Goal: Task Accomplishment & Management: Manage account settings

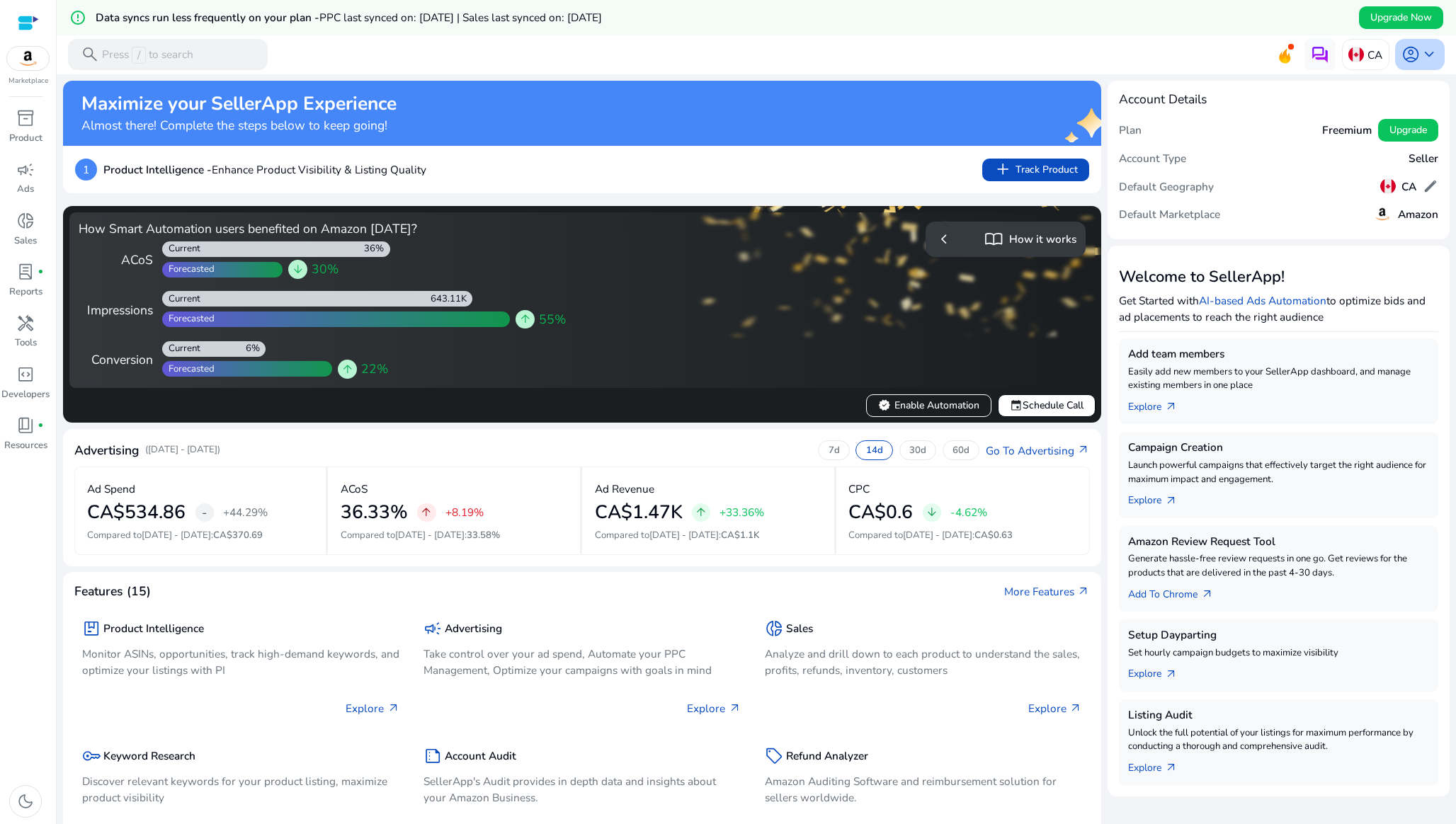
click at [1411, 53] on span "account_circle" at bounding box center [1411, 55] width 19 height 19
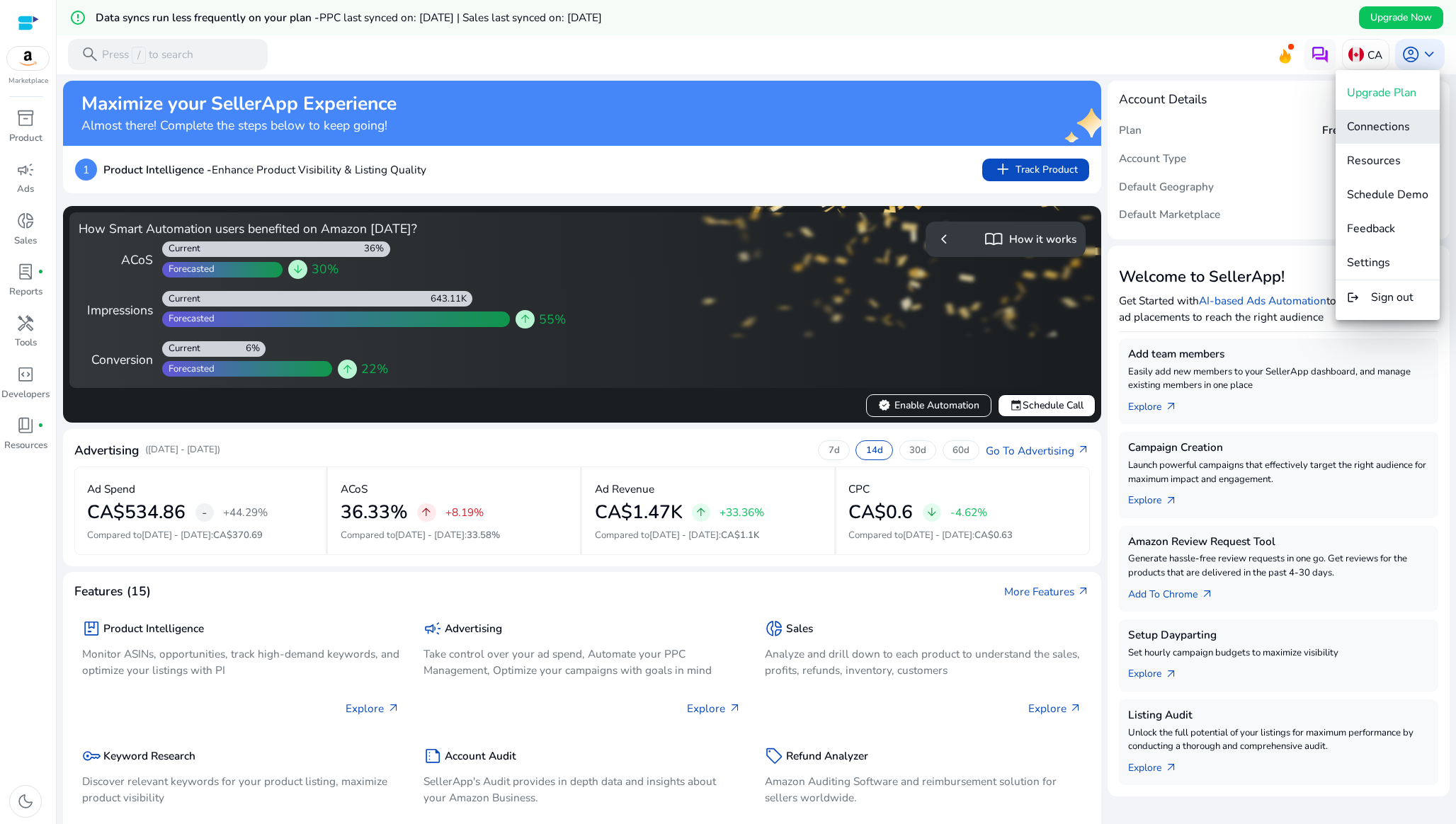
click at [1375, 128] on span "Connections" at bounding box center [1378, 127] width 63 height 16
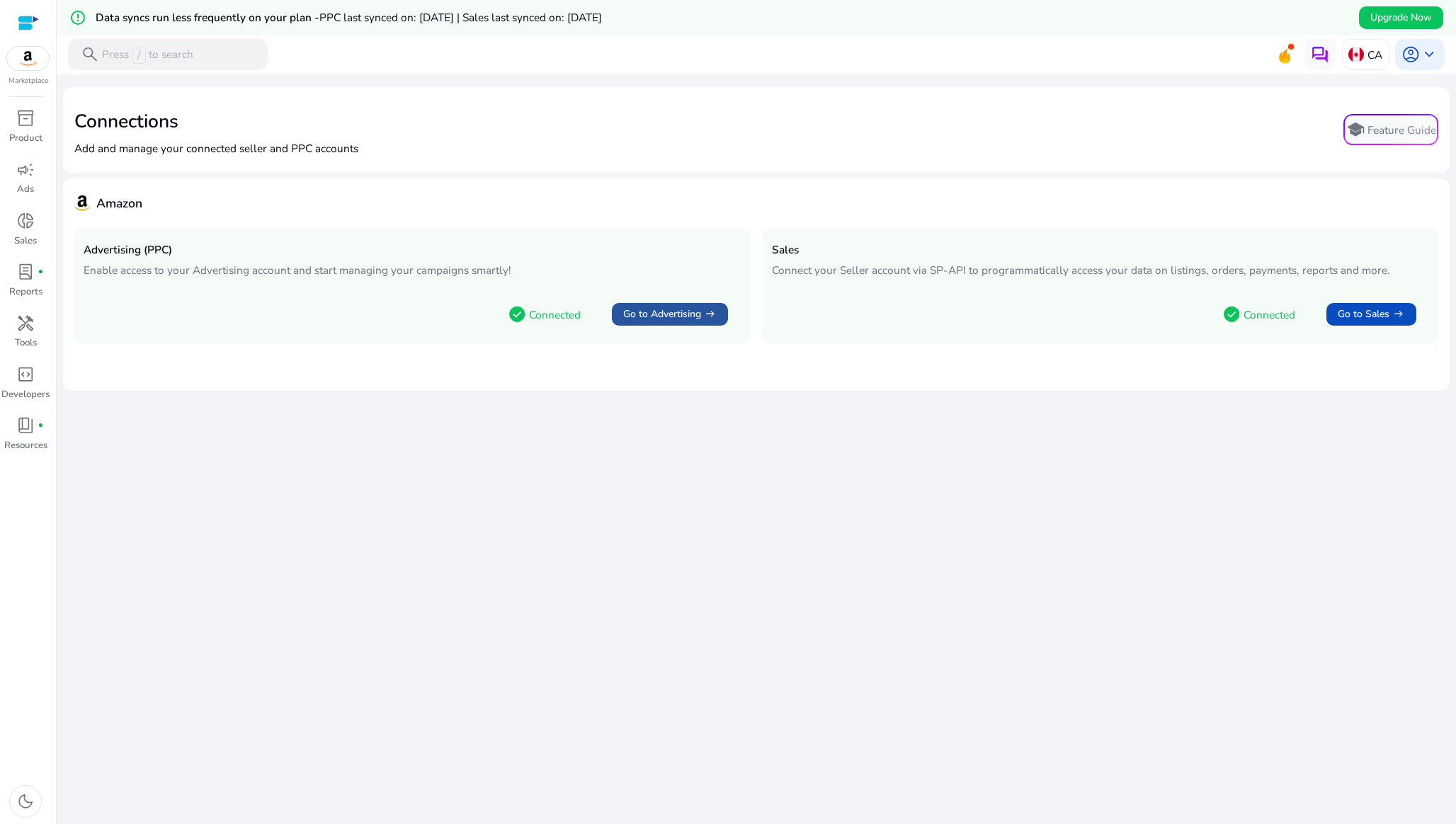
click at [692, 306] on span at bounding box center [670, 315] width 116 height 34
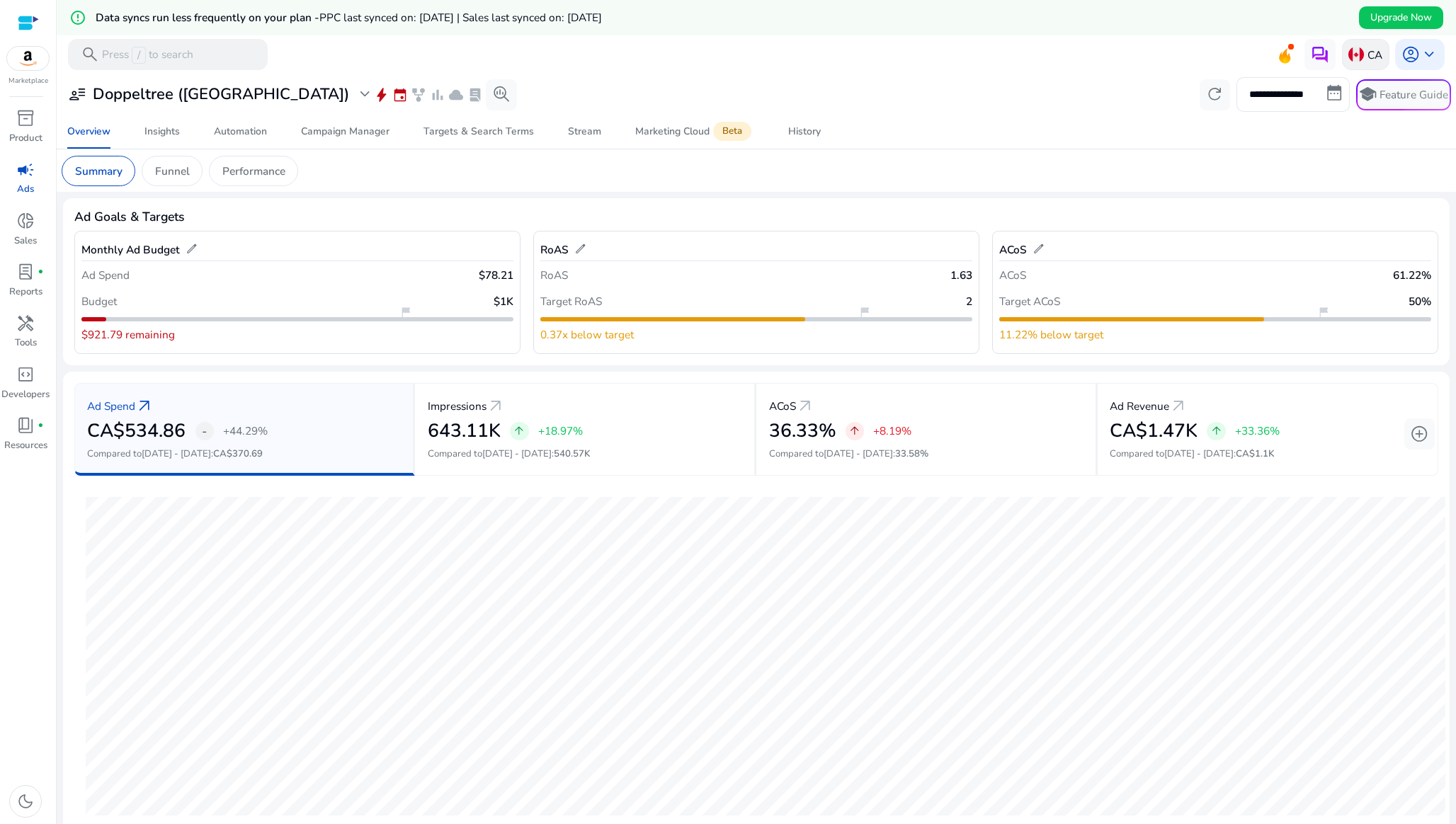
click at [1368, 58] on p "CA" at bounding box center [1374, 55] width 15 height 25
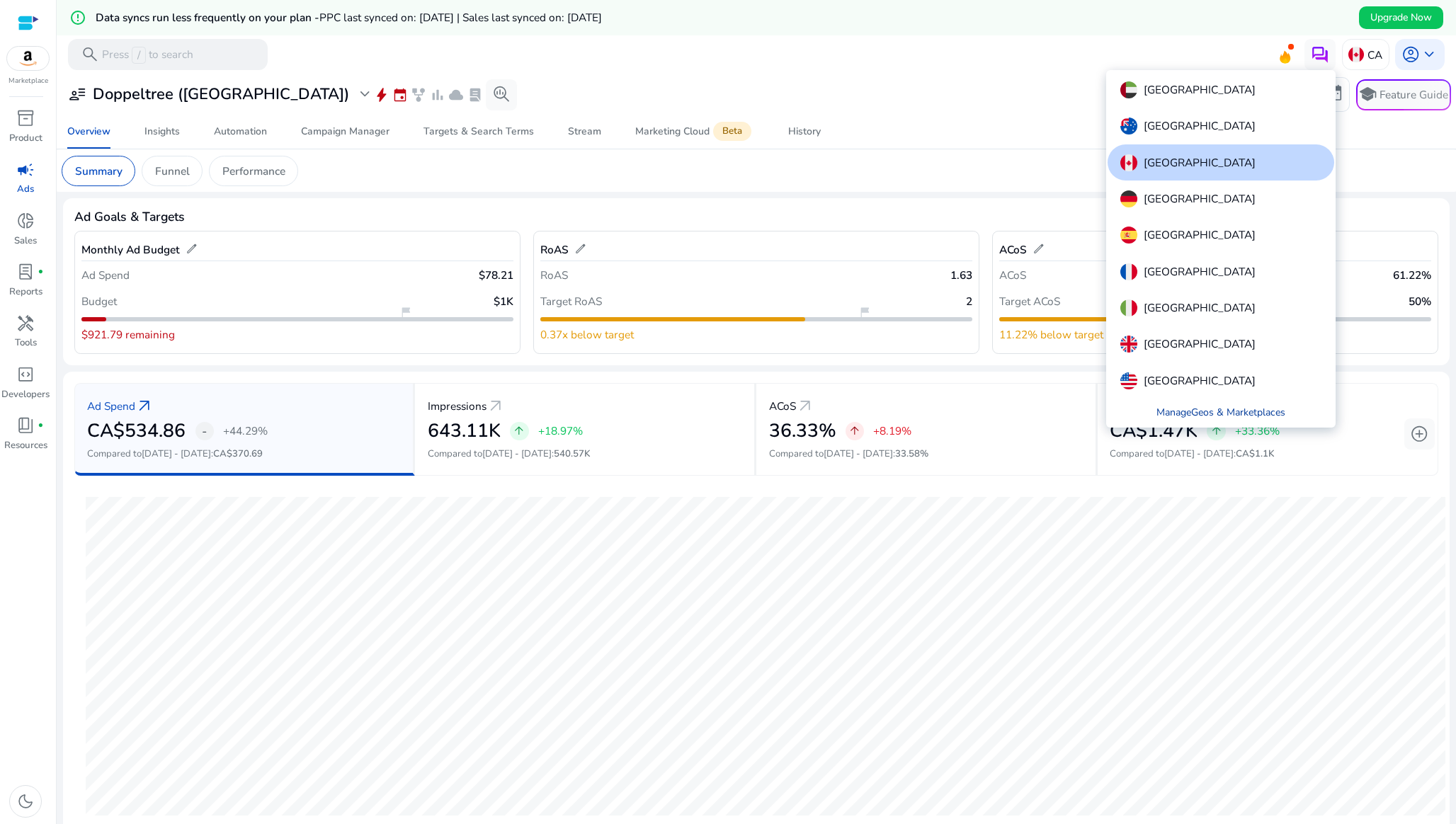
click at [1208, 416] on link "Manage Geos & Marketplaces" at bounding box center [1221, 412] width 154 height 28
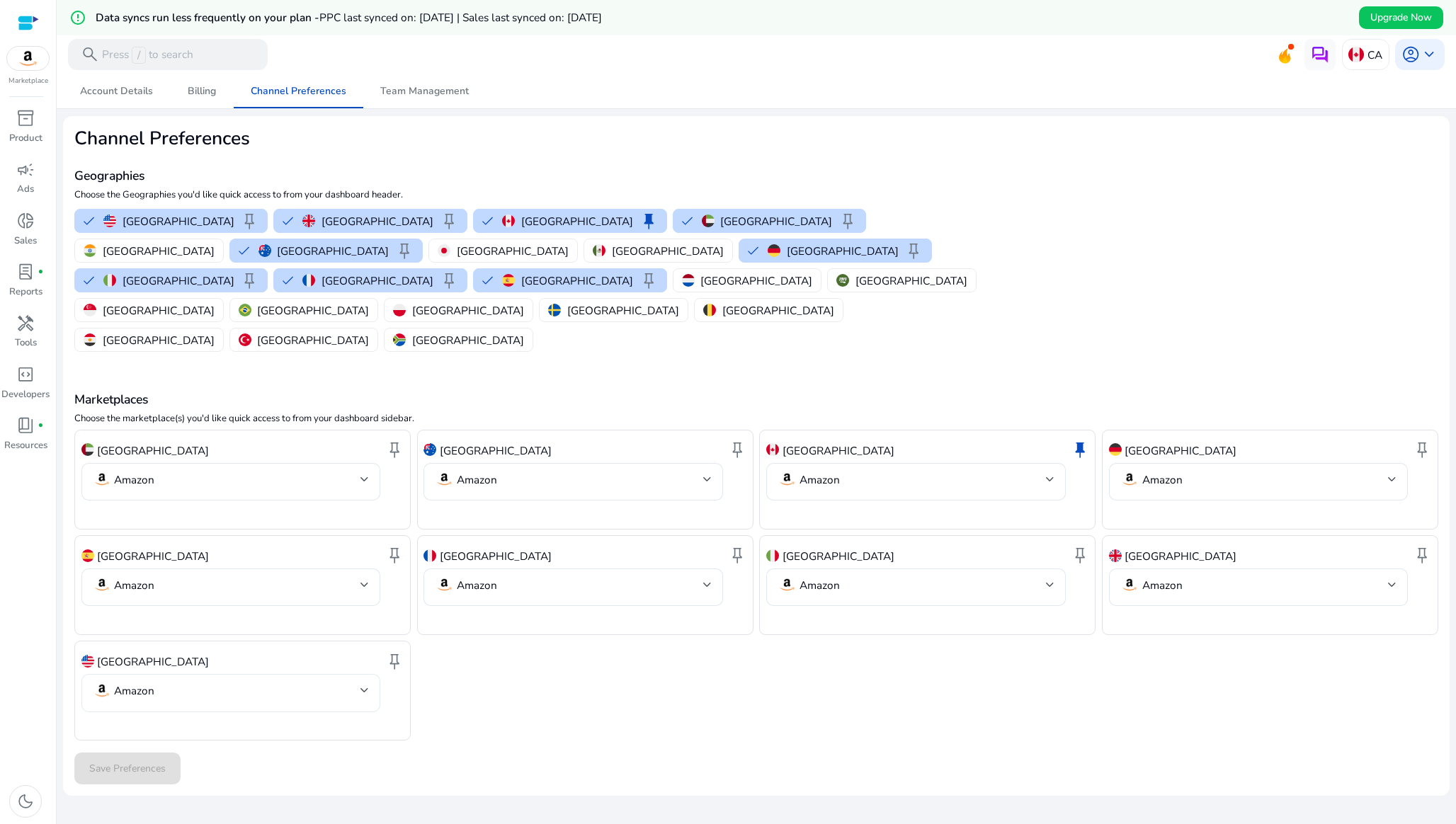
click at [167, 681] on mat-select-trigger "Amazon" at bounding box center [226, 691] width 267 height 19
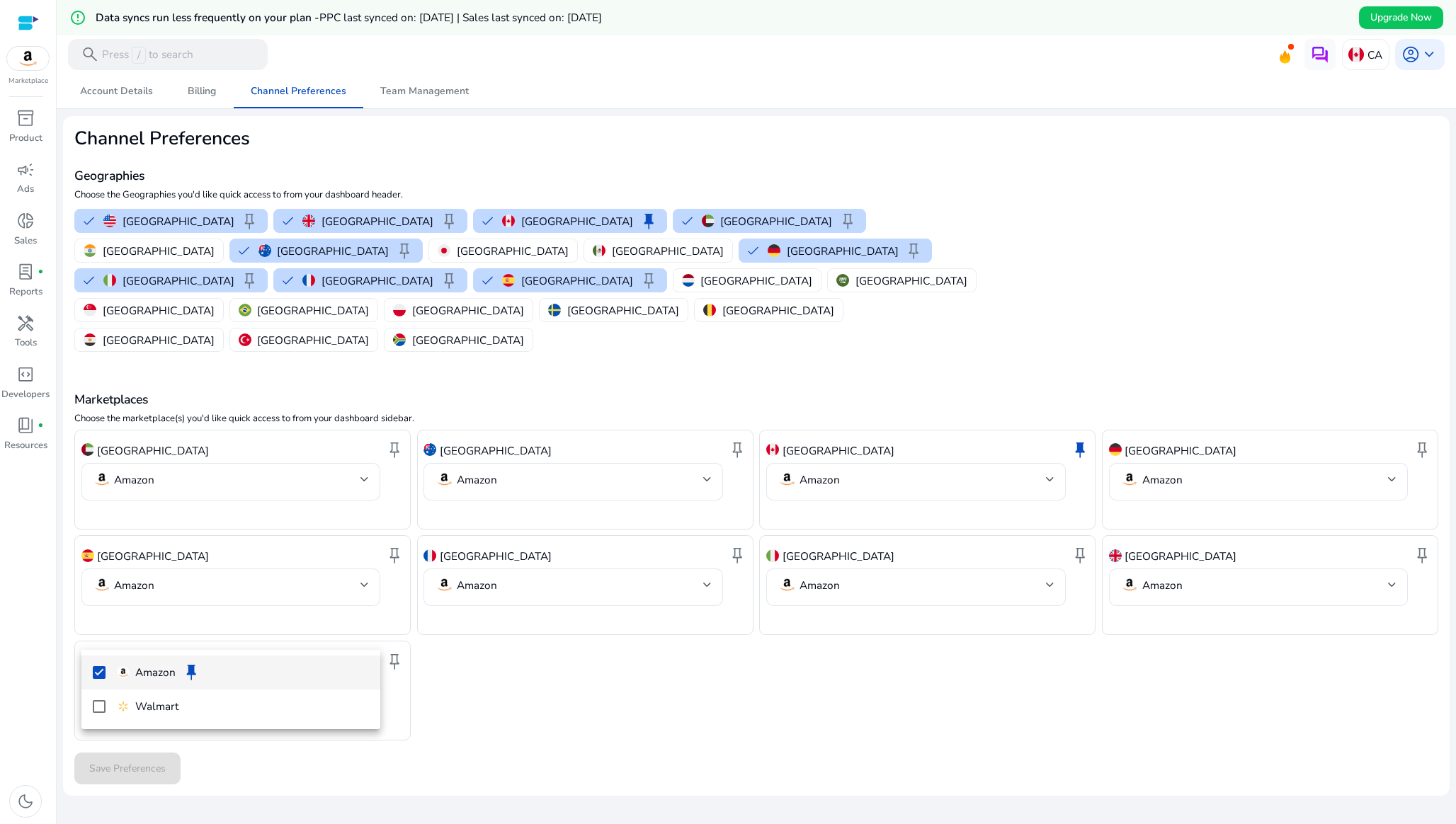
click at [167, 635] on div at bounding box center [728, 412] width 1456 height 824
click at [143, 648] on div "[GEOGRAPHIC_DATA]" at bounding box center [145, 661] width 128 height 27
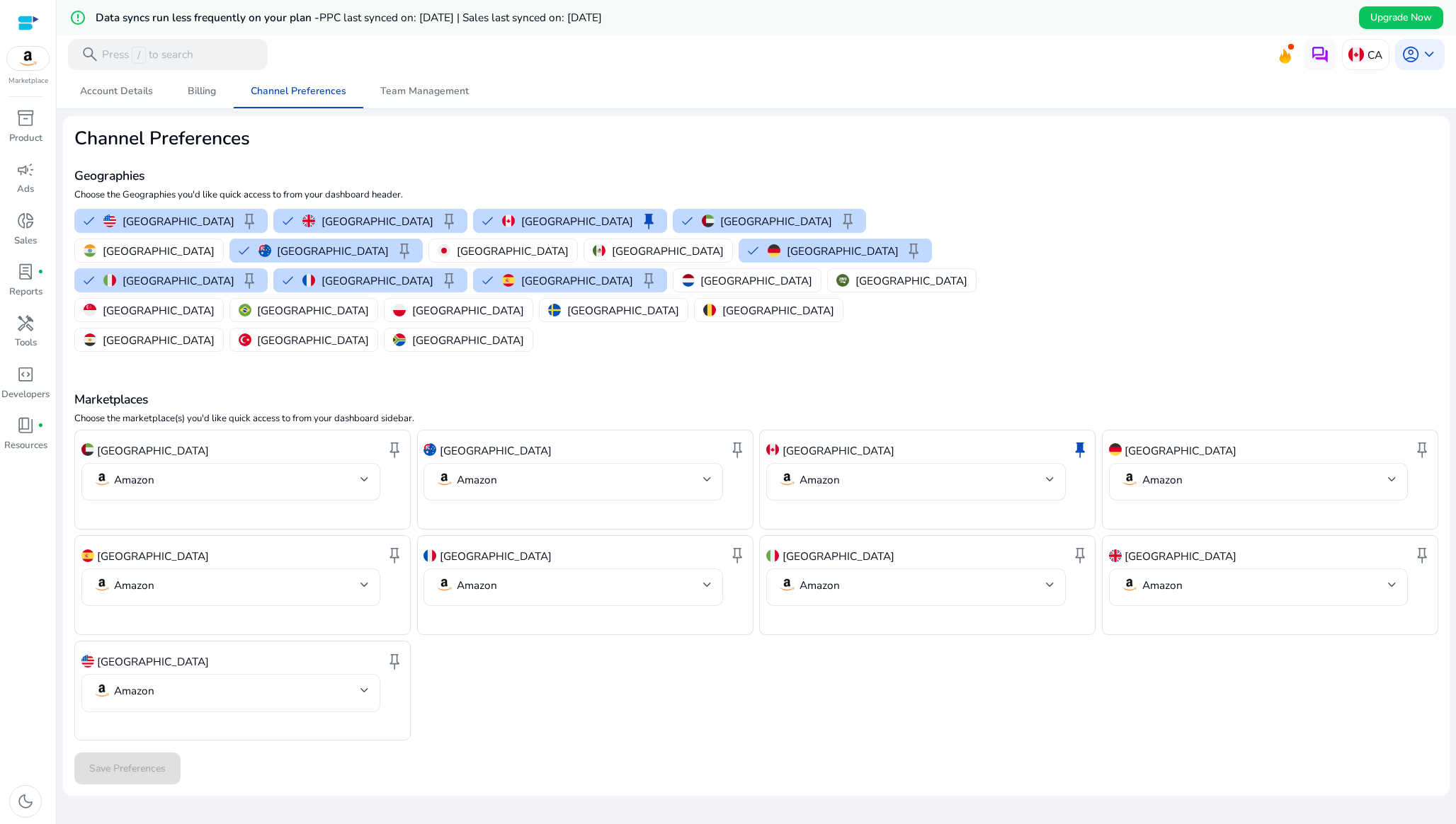
click at [149, 674] on div "Amazon" at bounding box center [231, 693] width 276 height 37
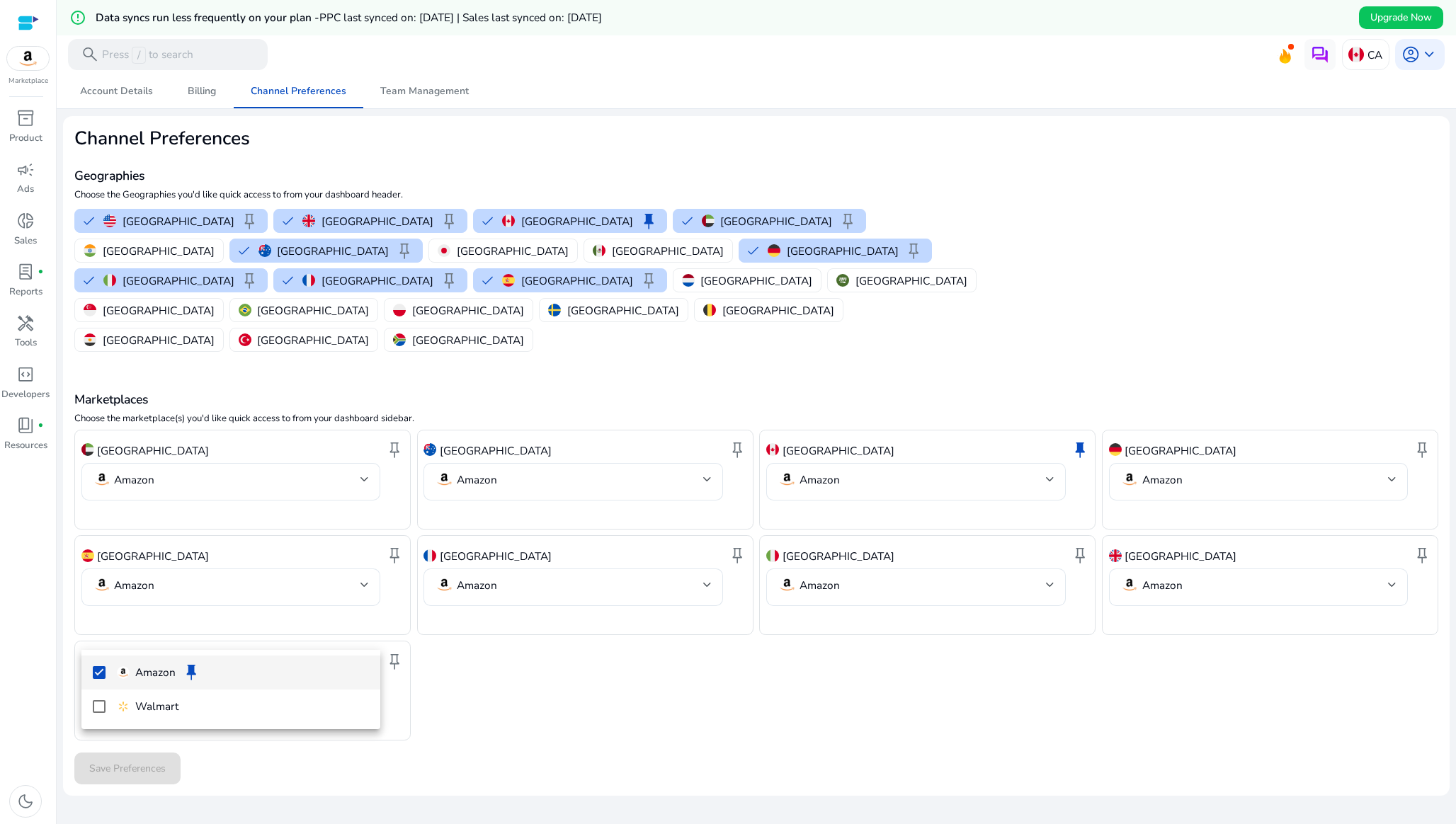
click at [155, 621] on div at bounding box center [728, 412] width 1456 height 824
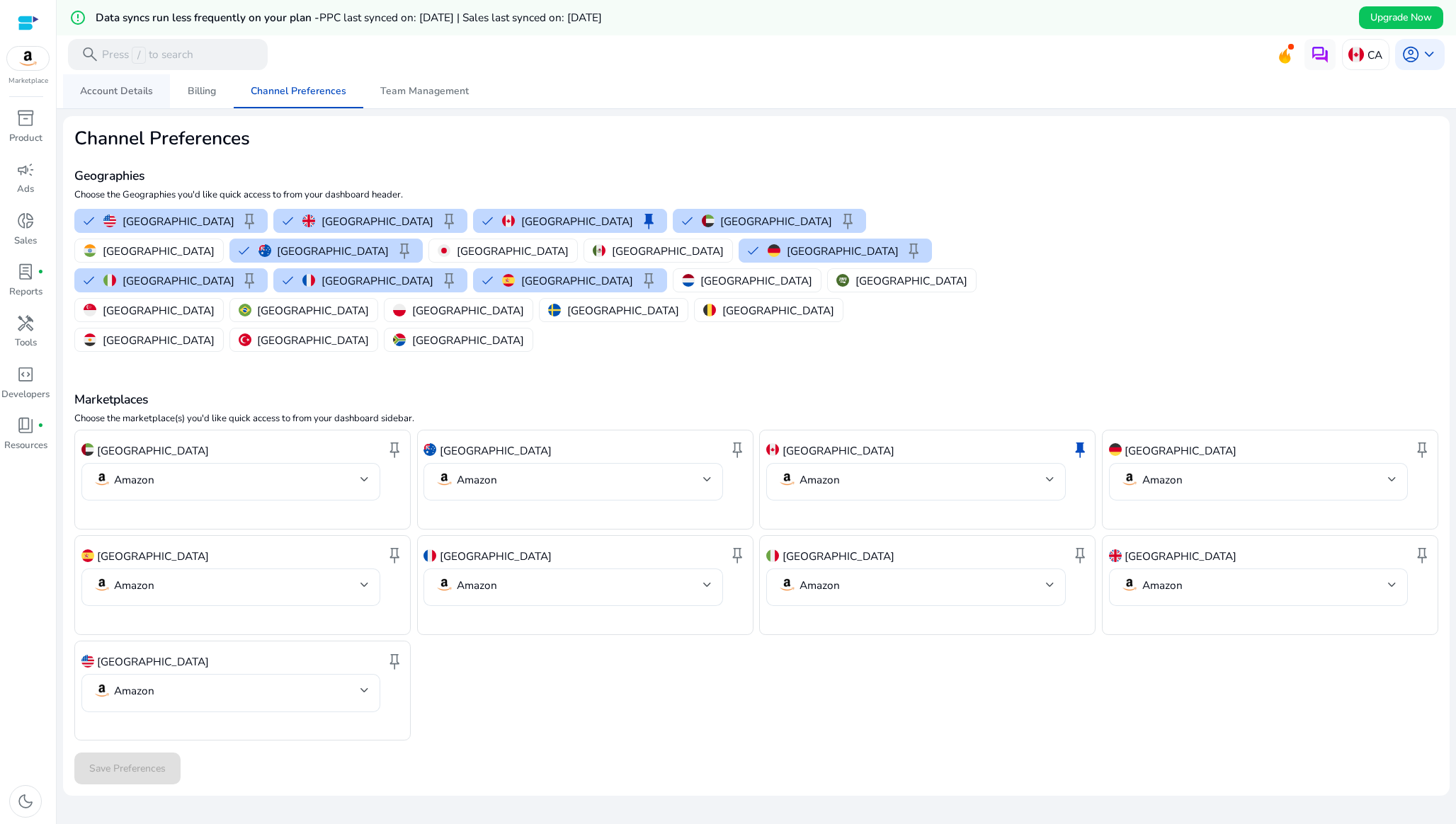
click at [120, 93] on span "Account Details" at bounding box center [117, 91] width 73 height 10
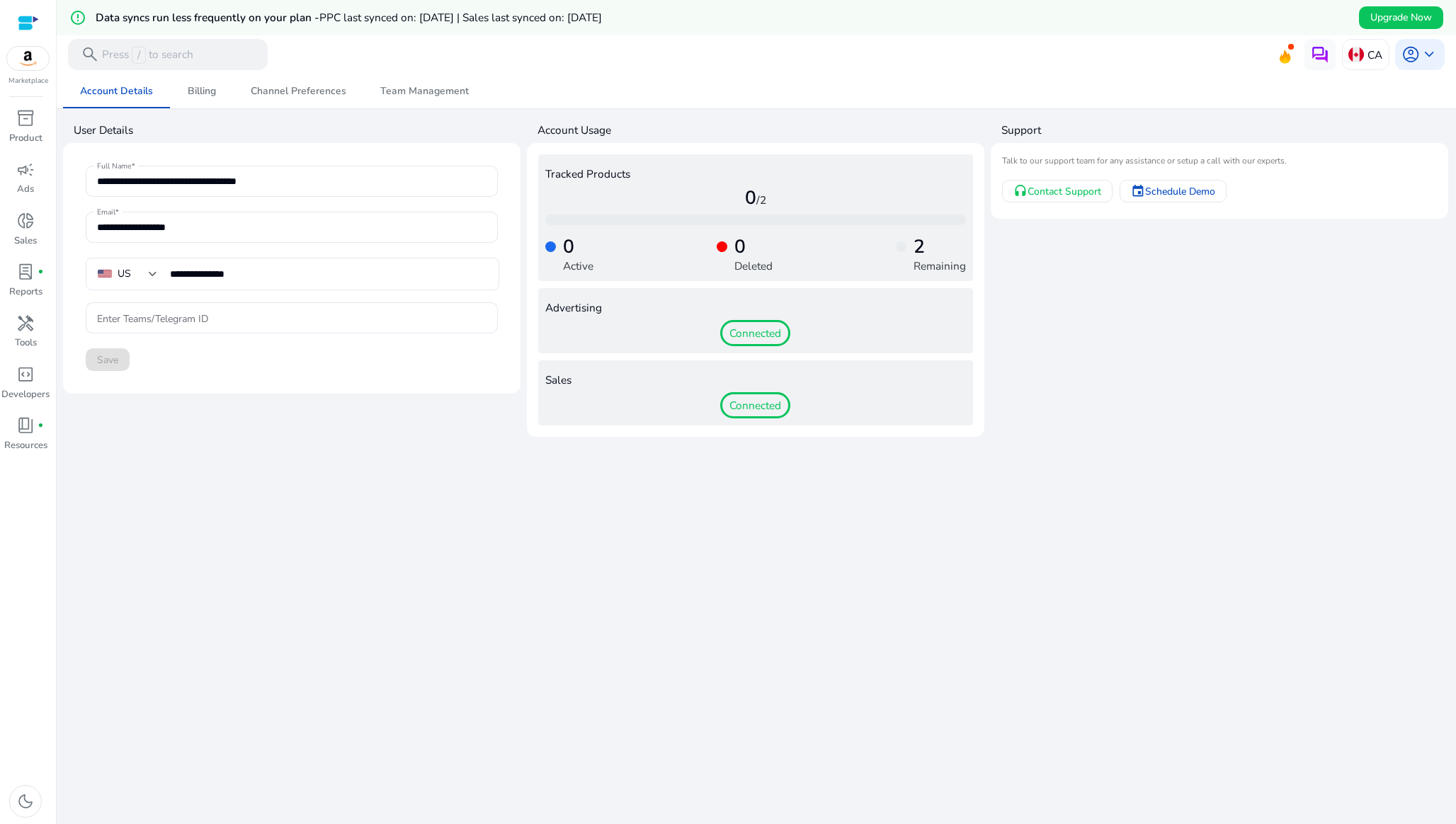
click at [755, 331] on span "Connected" at bounding box center [755, 334] width 70 height 27
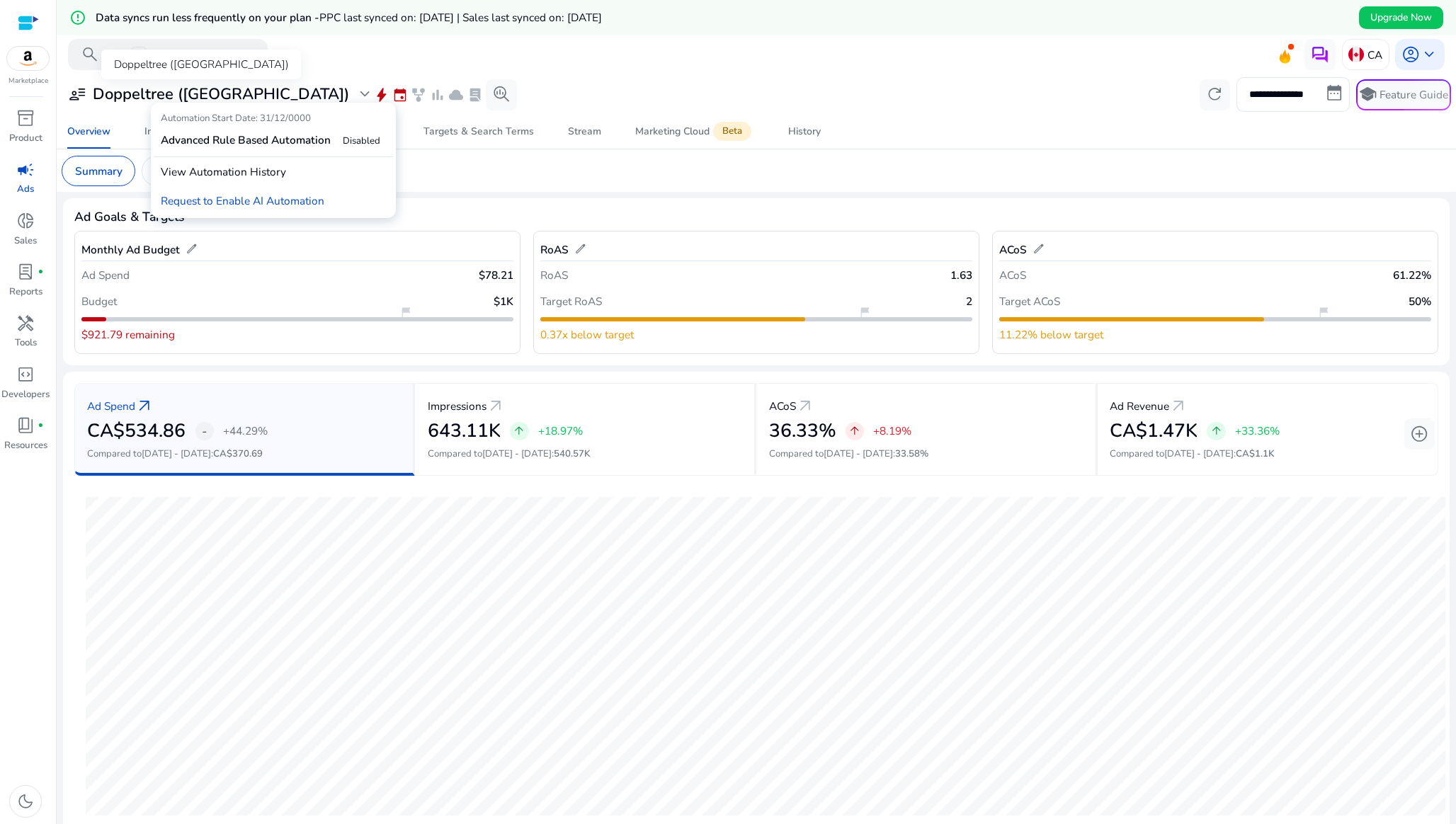
click at [355, 94] on span "expand_more" at bounding box center [365, 94] width 19 height 19
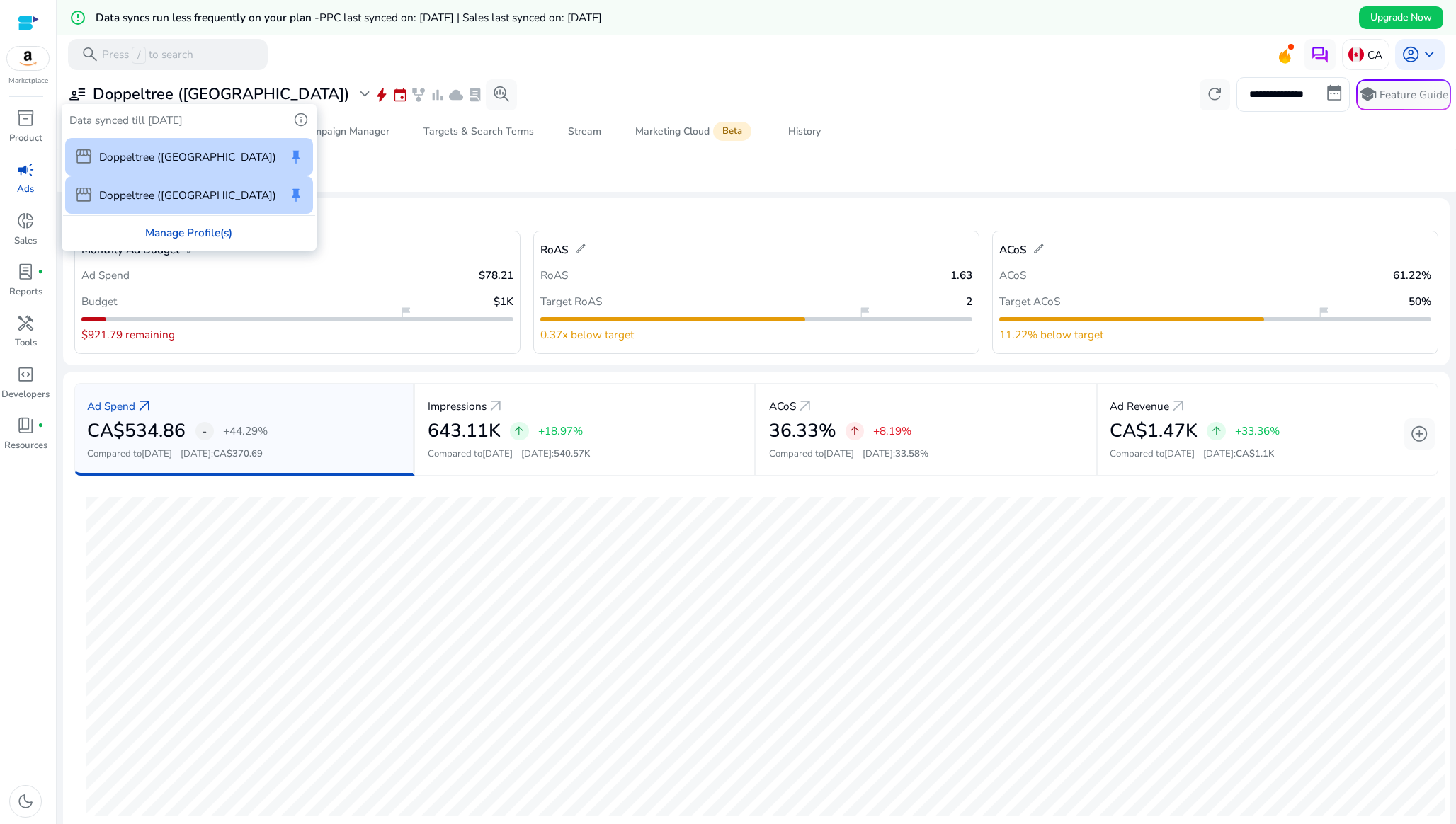
click at [203, 224] on div "Manage Profile(s)" at bounding box center [189, 232] width 251 height 34
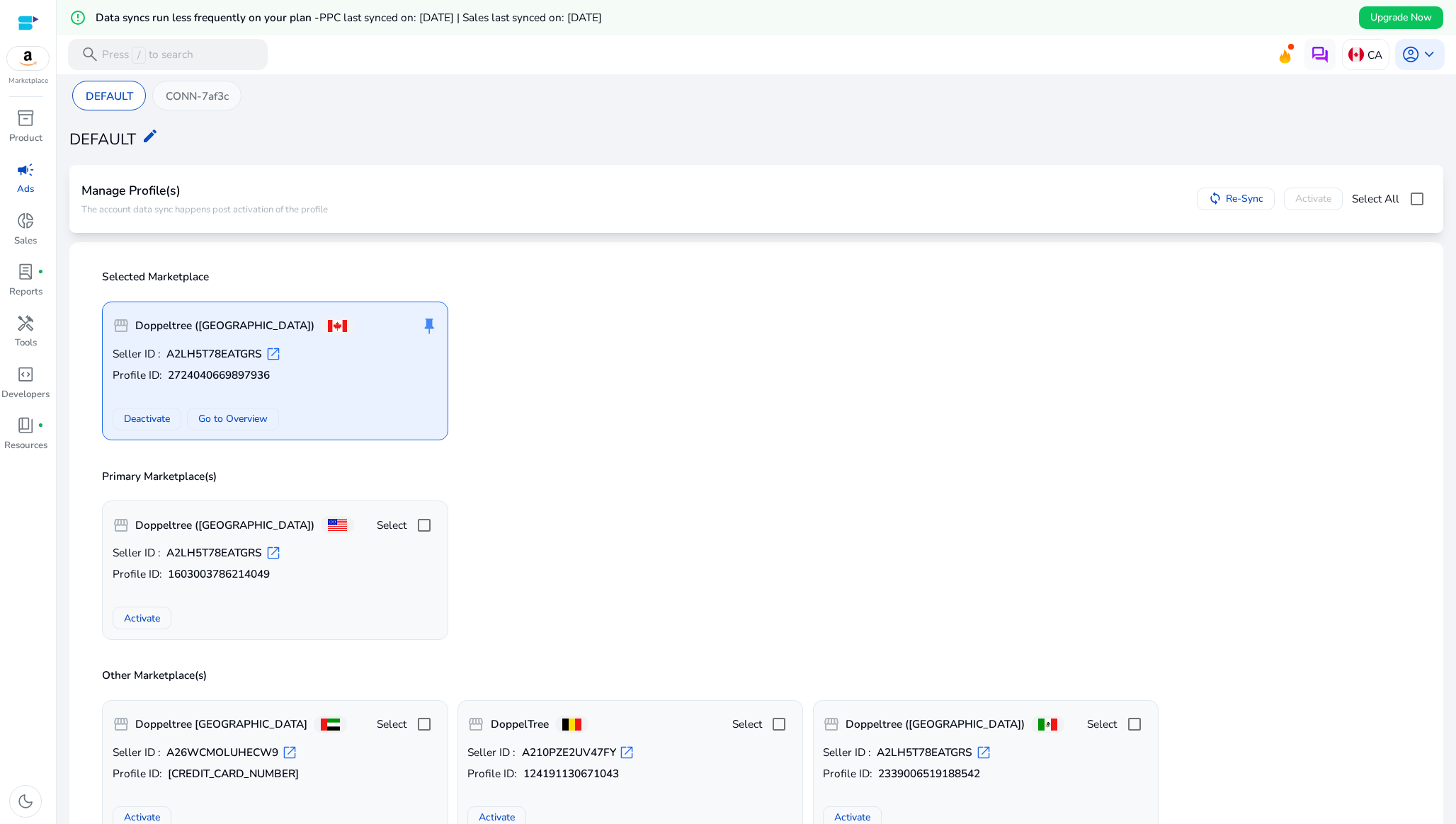
click at [211, 93] on p "CONN-7af3c" at bounding box center [197, 96] width 63 height 16
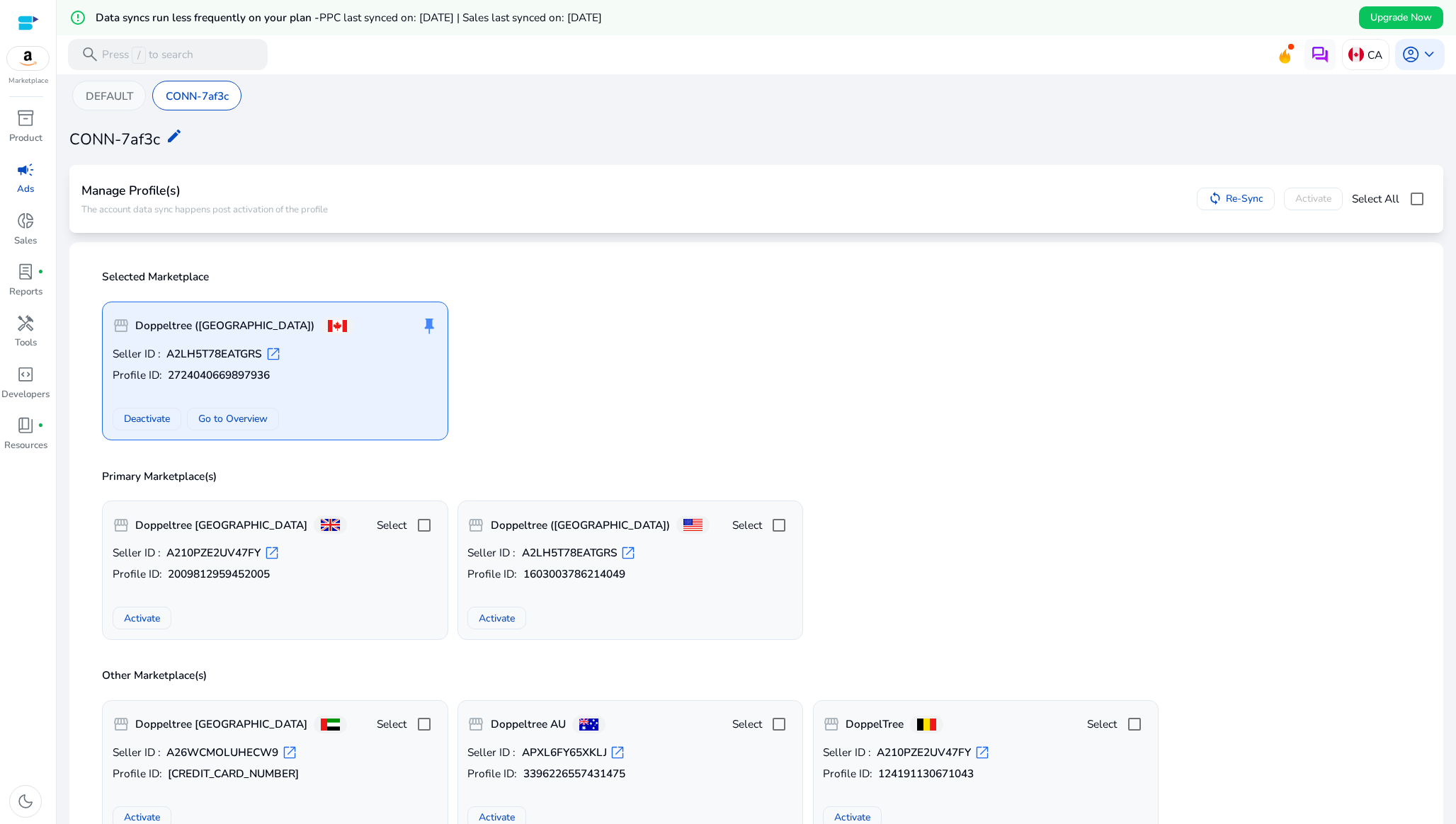
click at [125, 95] on p "DEFAULT" at bounding box center [109, 96] width 48 height 16
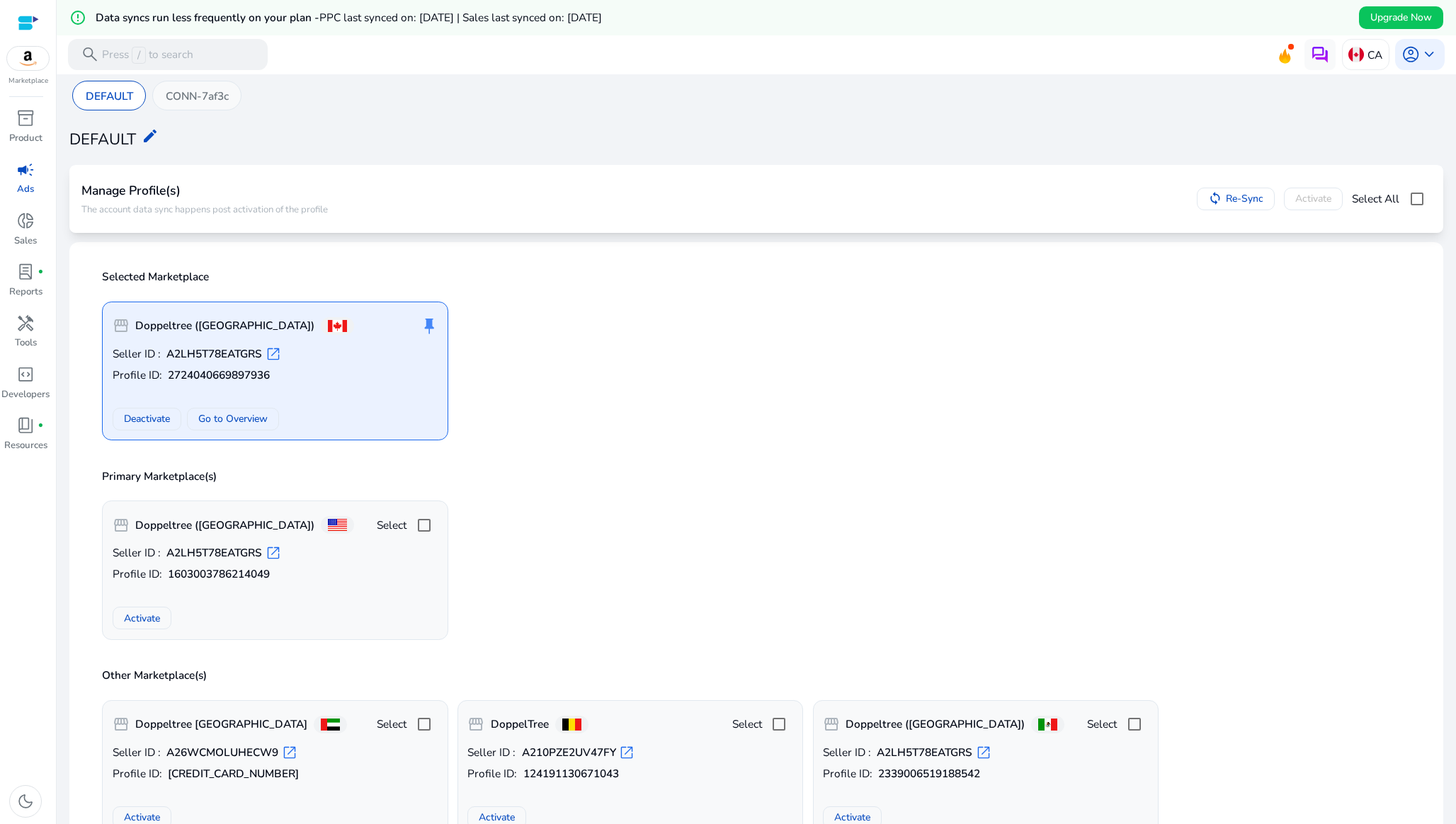
click at [185, 93] on p "CONN-7af3c" at bounding box center [197, 96] width 63 height 16
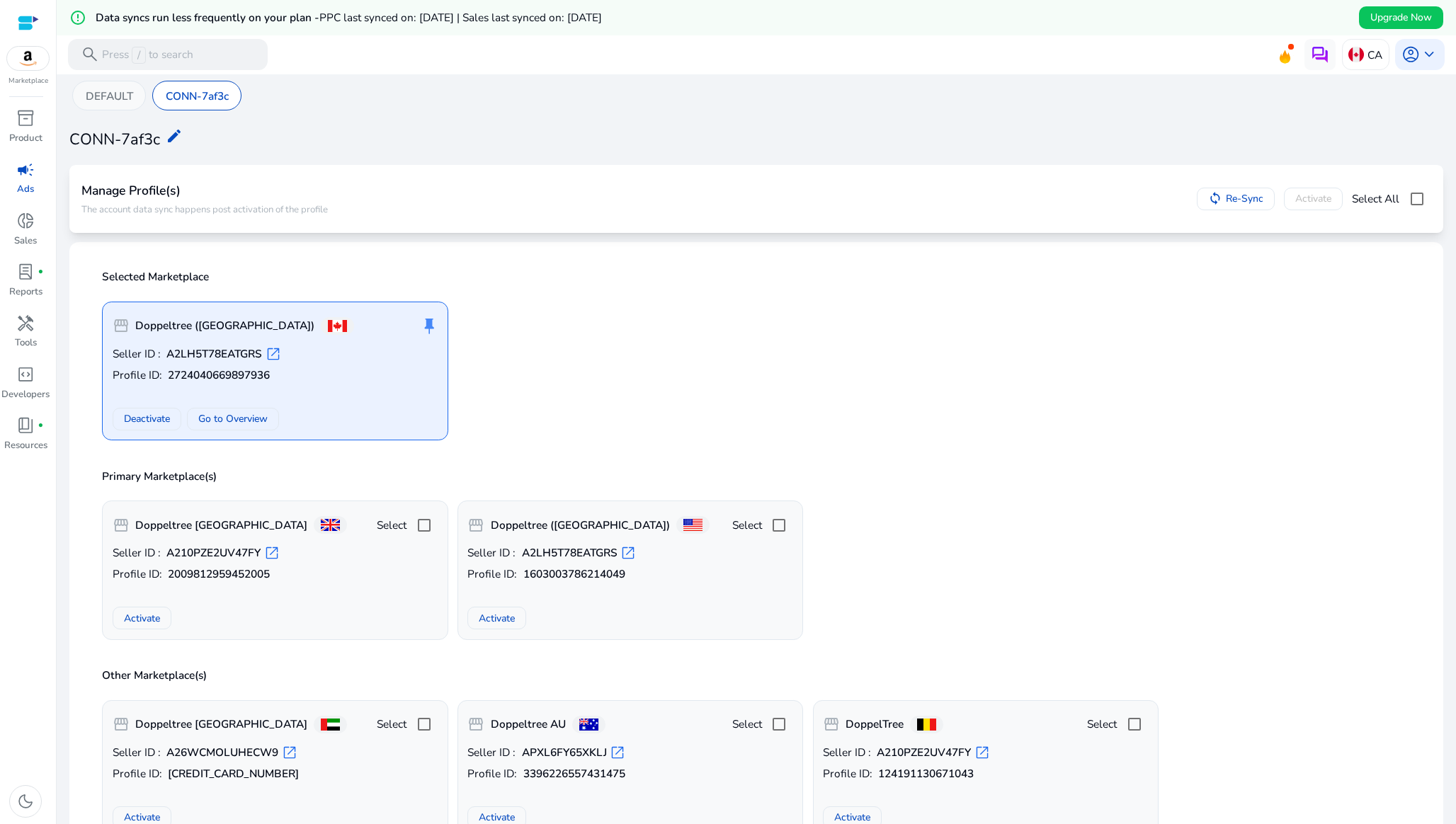
click at [105, 87] on div "DEFAULT" at bounding box center [109, 96] width 73 height 30
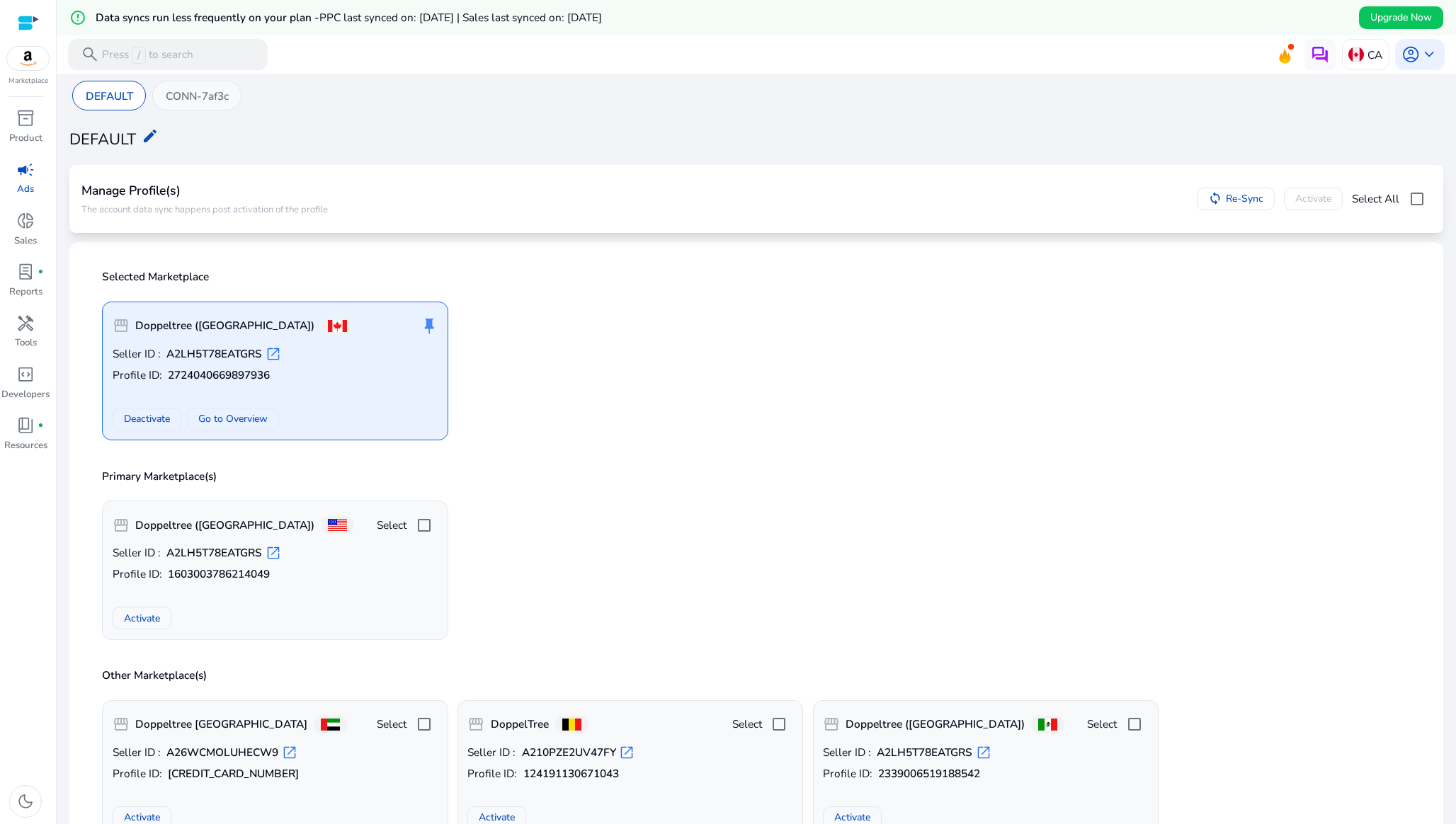
click at [167, 92] on p "CONN-7af3c" at bounding box center [197, 96] width 63 height 16
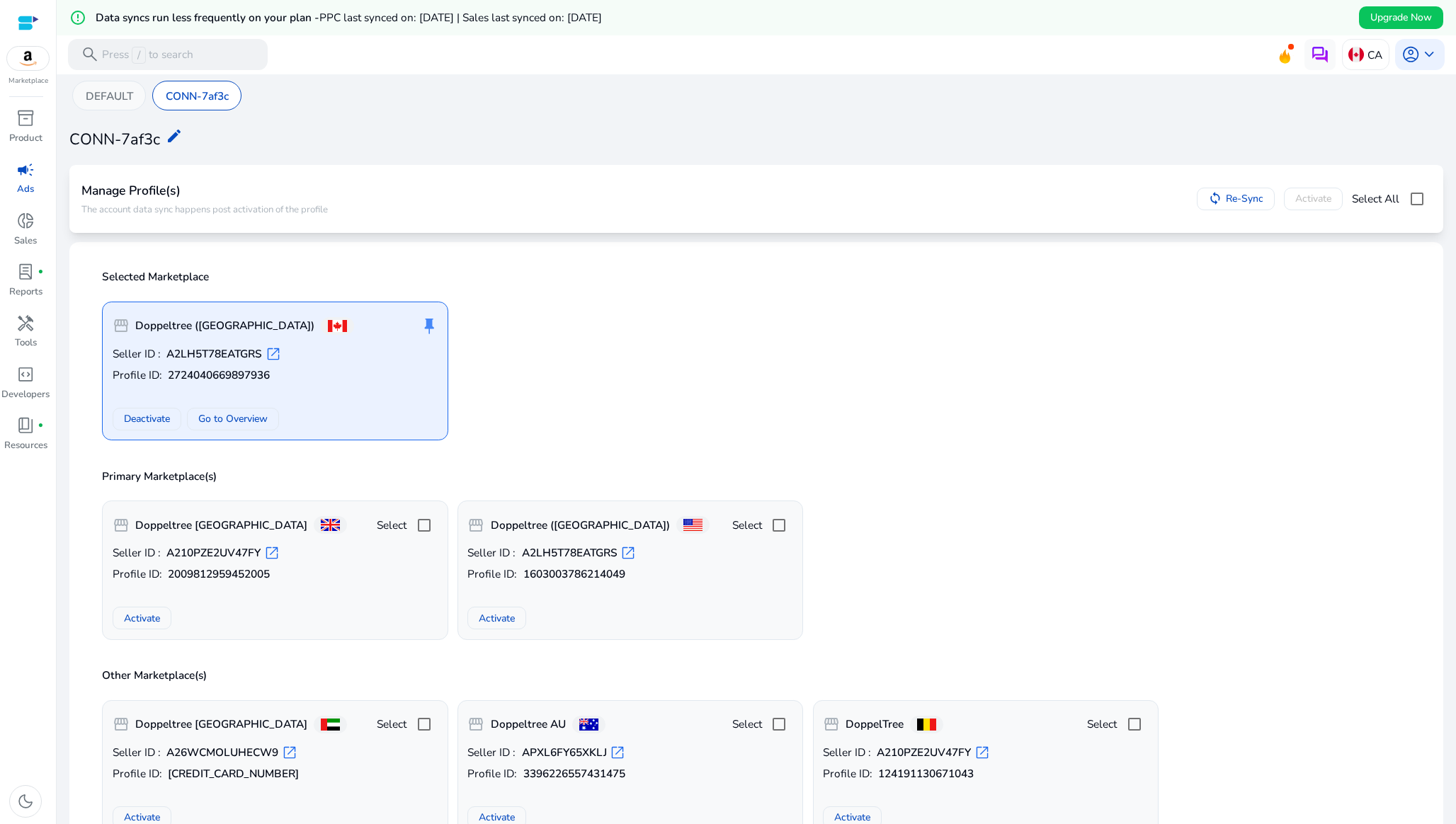
click at [112, 90] on p "DEFAULT" at bounding box center [109, 96] width 48 height 16
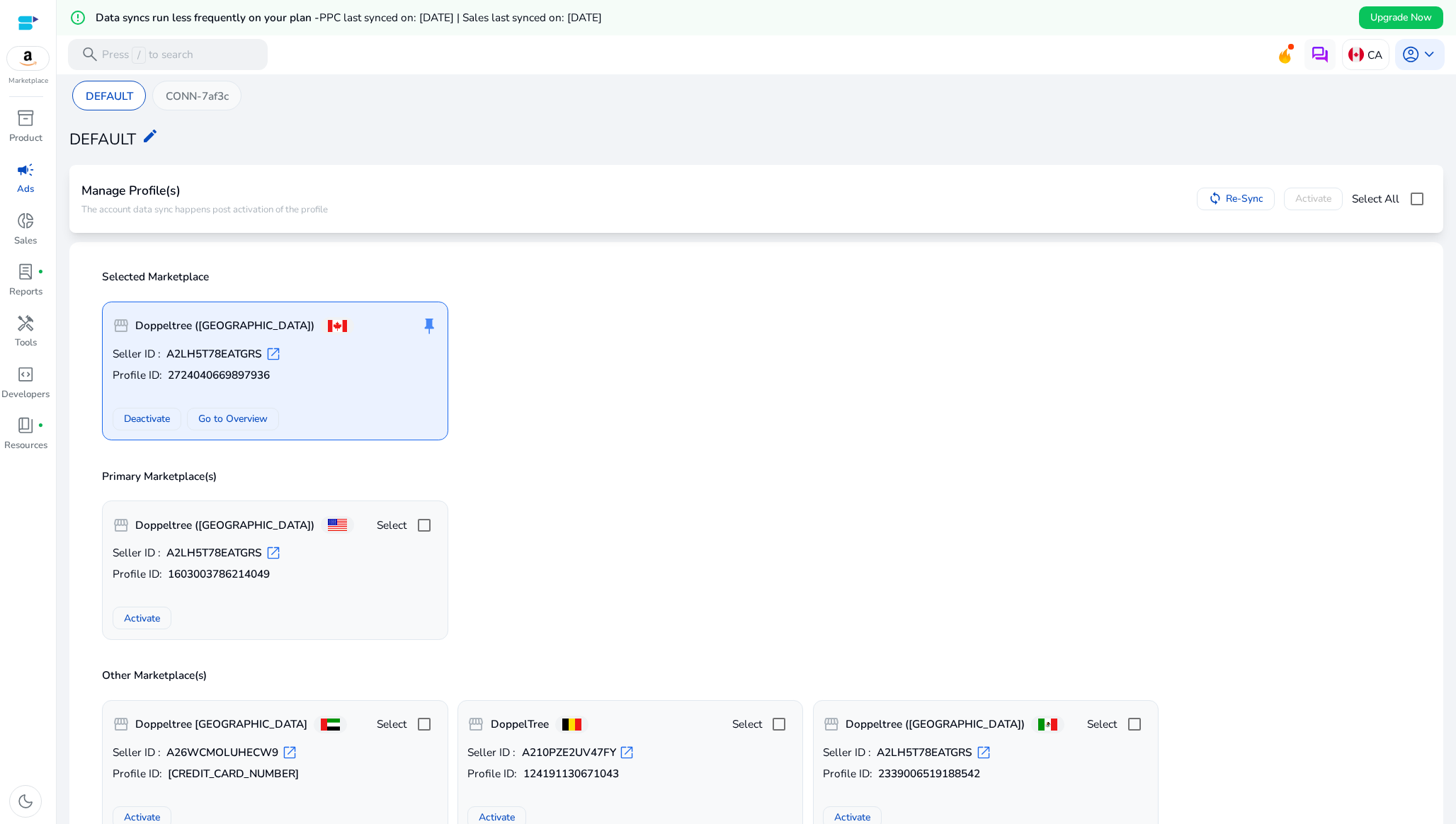
click at [169, 91] on p "CONN-7af3c" at bounding box center [197, 96] width 63 height 16
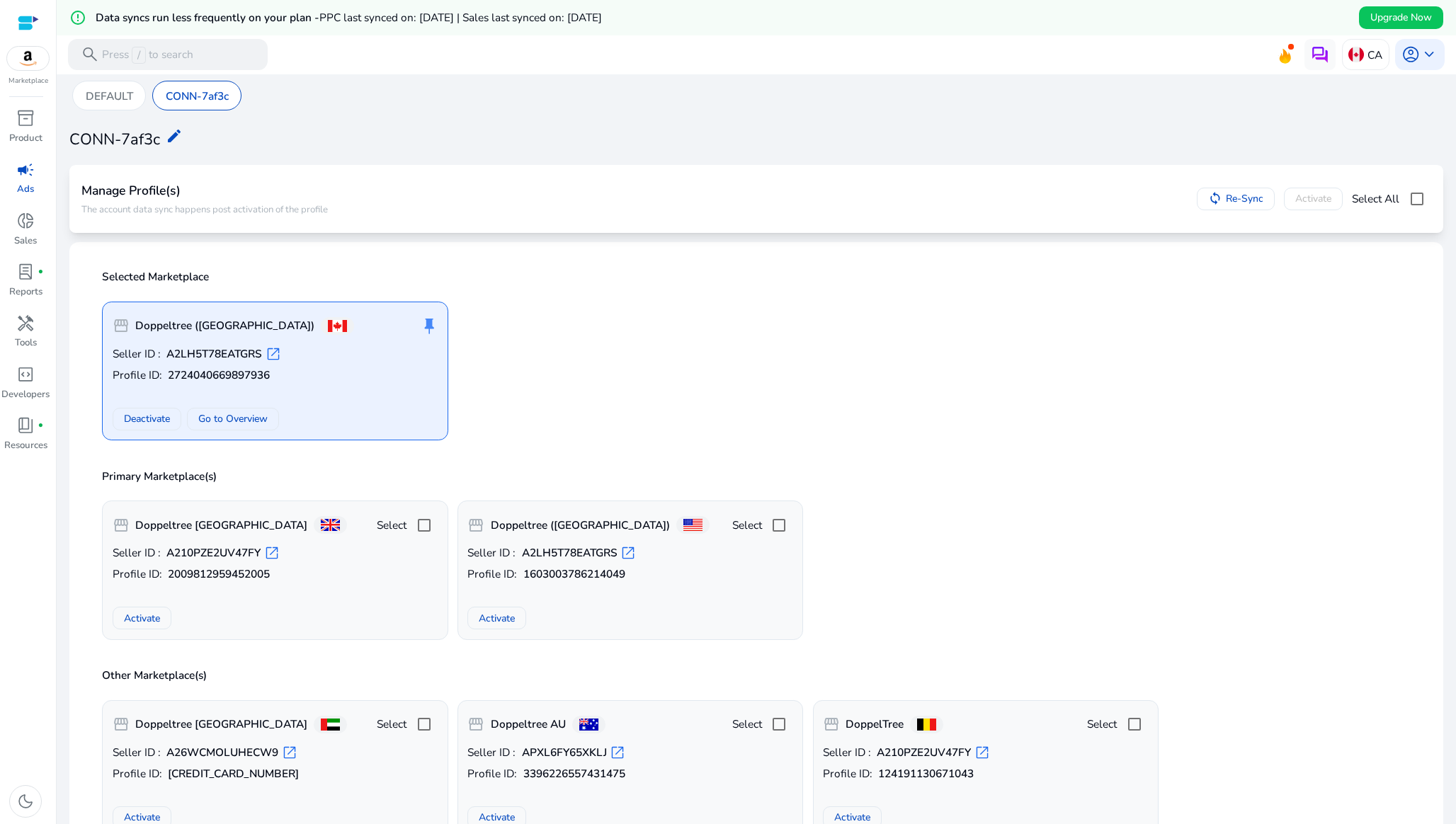
click at [272, 359] on span "open_in_new" at bounding box center [274, 354] width 16 height 16
click at [719, 344] on div "storefront Doppeltree ([GEOGRAPHIC_DATA]) push_pin Seller ID : A2LH5T78EATGRS o…" at bounding box center [756, 366] width 1327 height 151
click at [178, 131] on mat-icon "edit" at bounding box center [175, 136] width 17 height 17
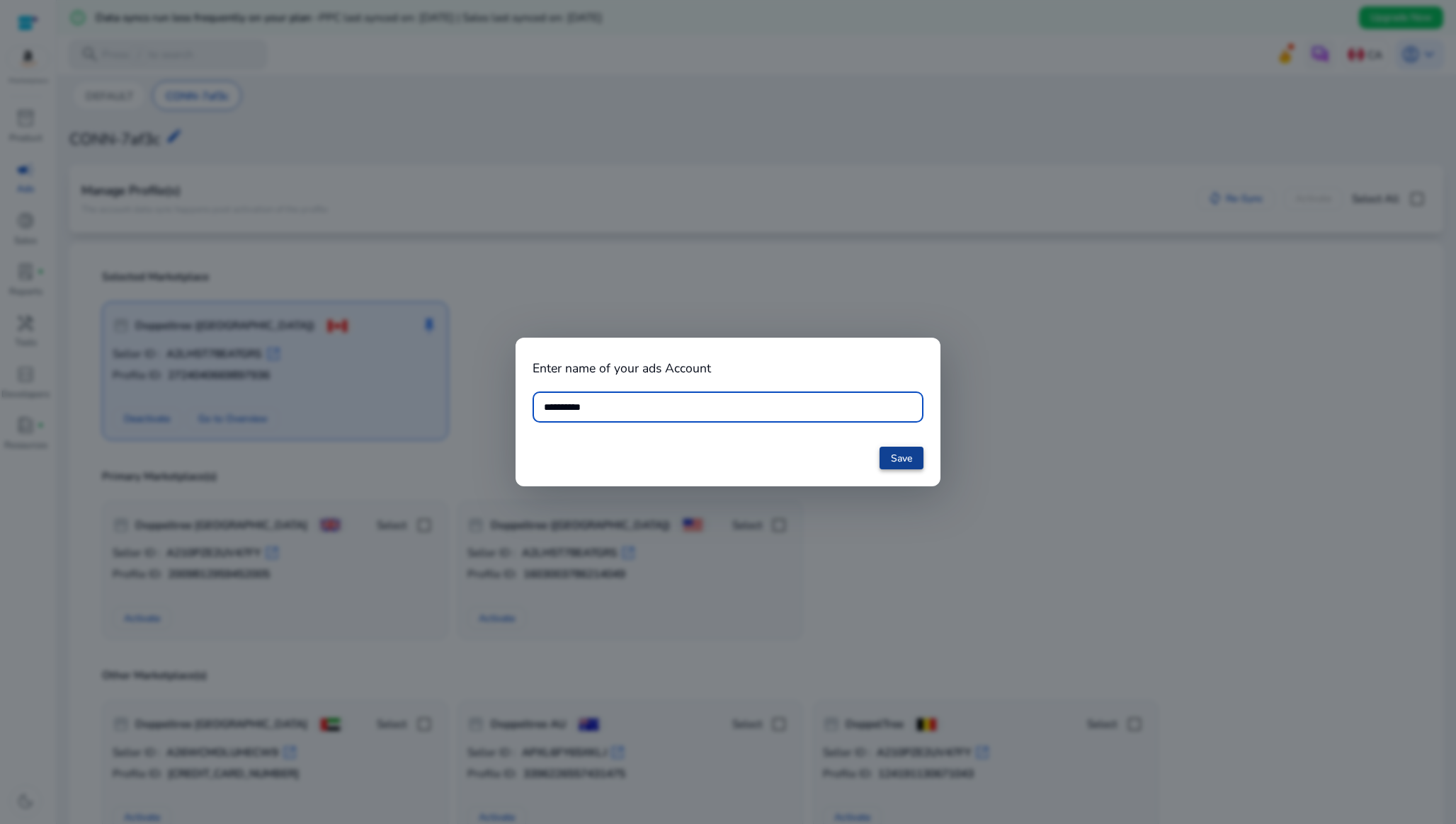
click at [901, 444] on span at bounding box center [901, 458] width 44 height 34
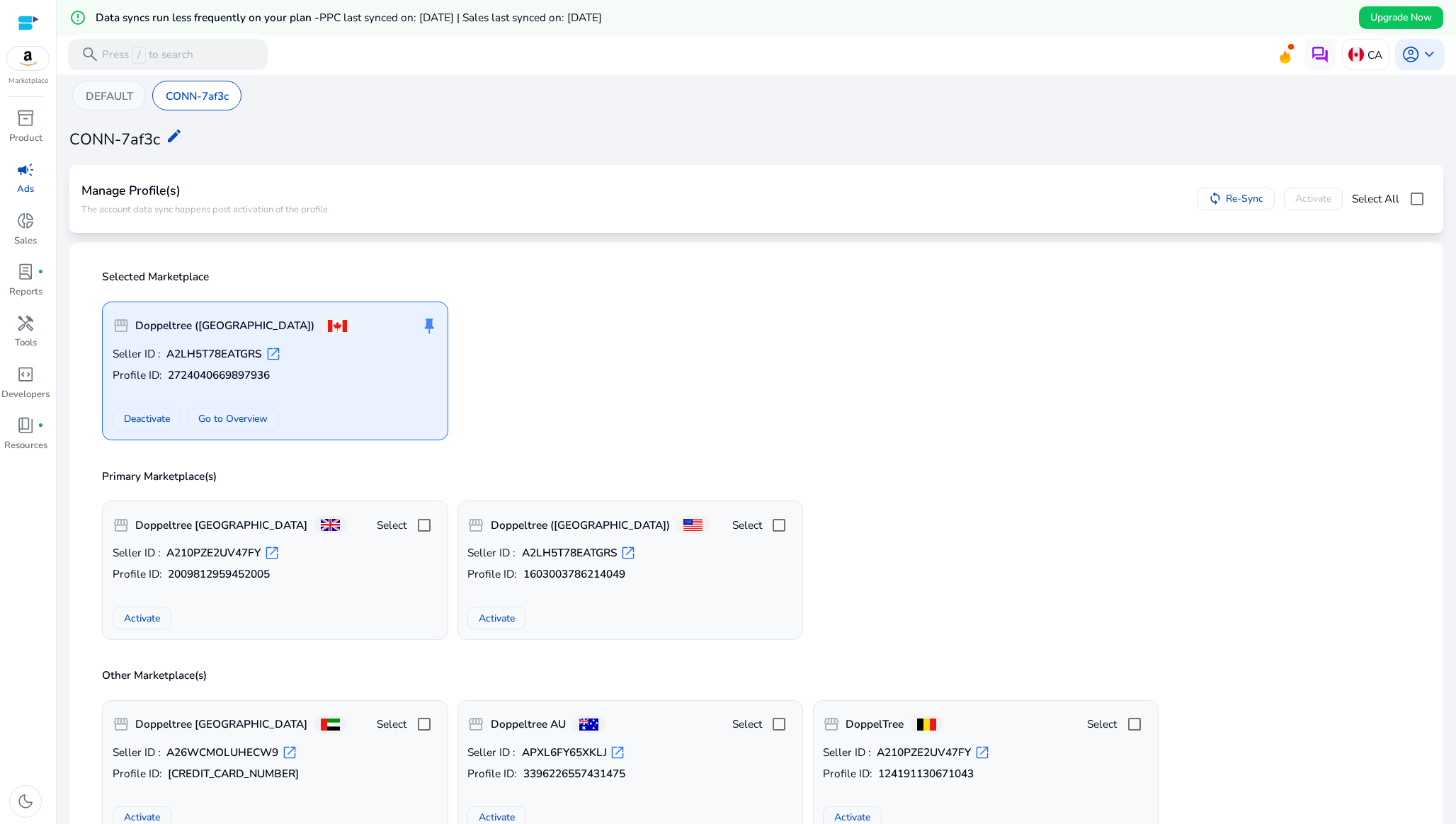
click at [118, 89] on p "DEFAULT" at bounding box center [109, 96] width 48 height 16
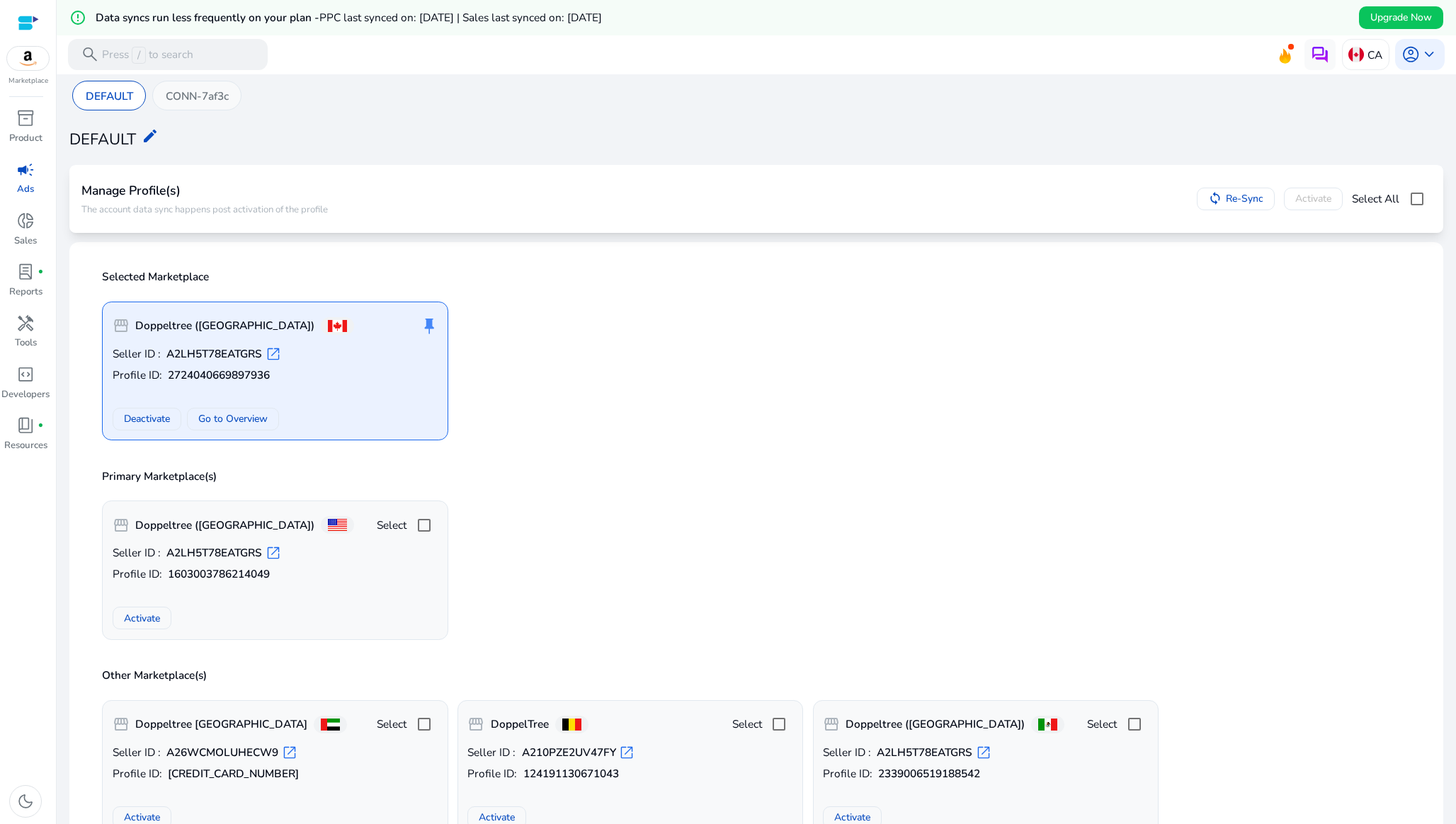
click at [193, 97] on p "CONN-7af3c" at bounding box center [197, 96] width 63 height 16
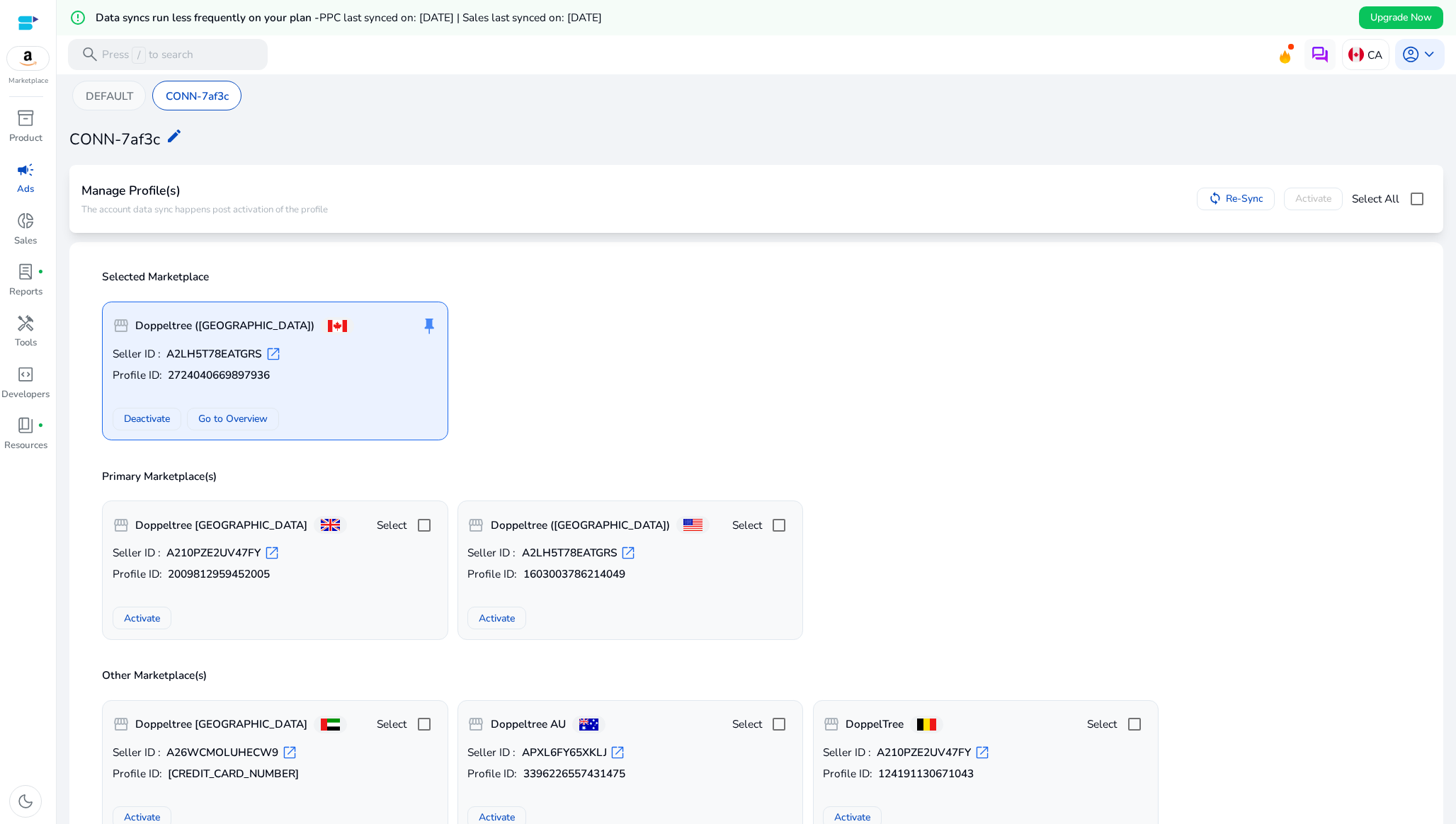
click at [114, 94] on p "DEFAULT" at bounding box center [109, 96] width 48 height 16
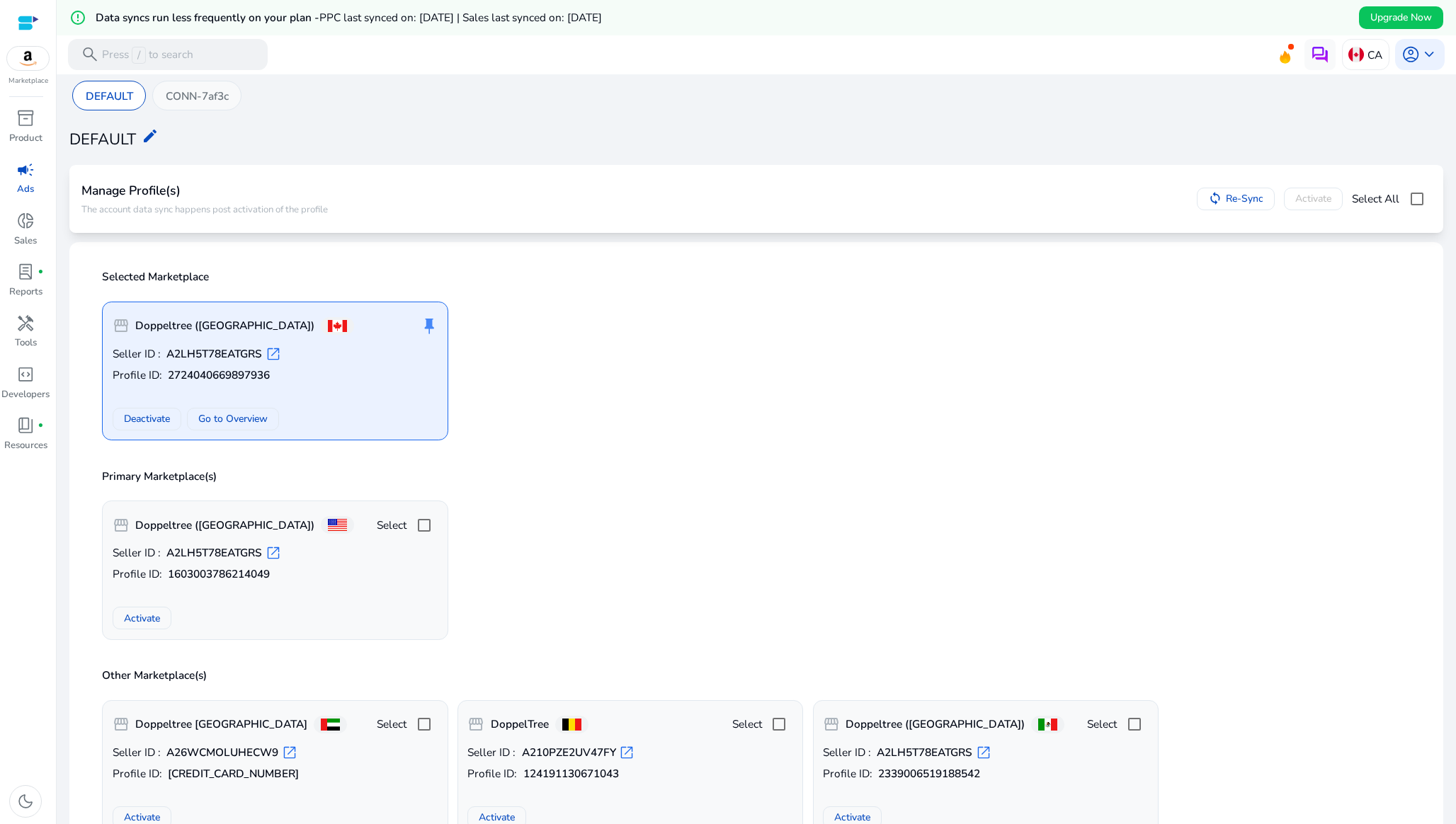
click at [195, 83] on div "CONN-7af3c" at bounding box center [196, 96] width 89 height 30
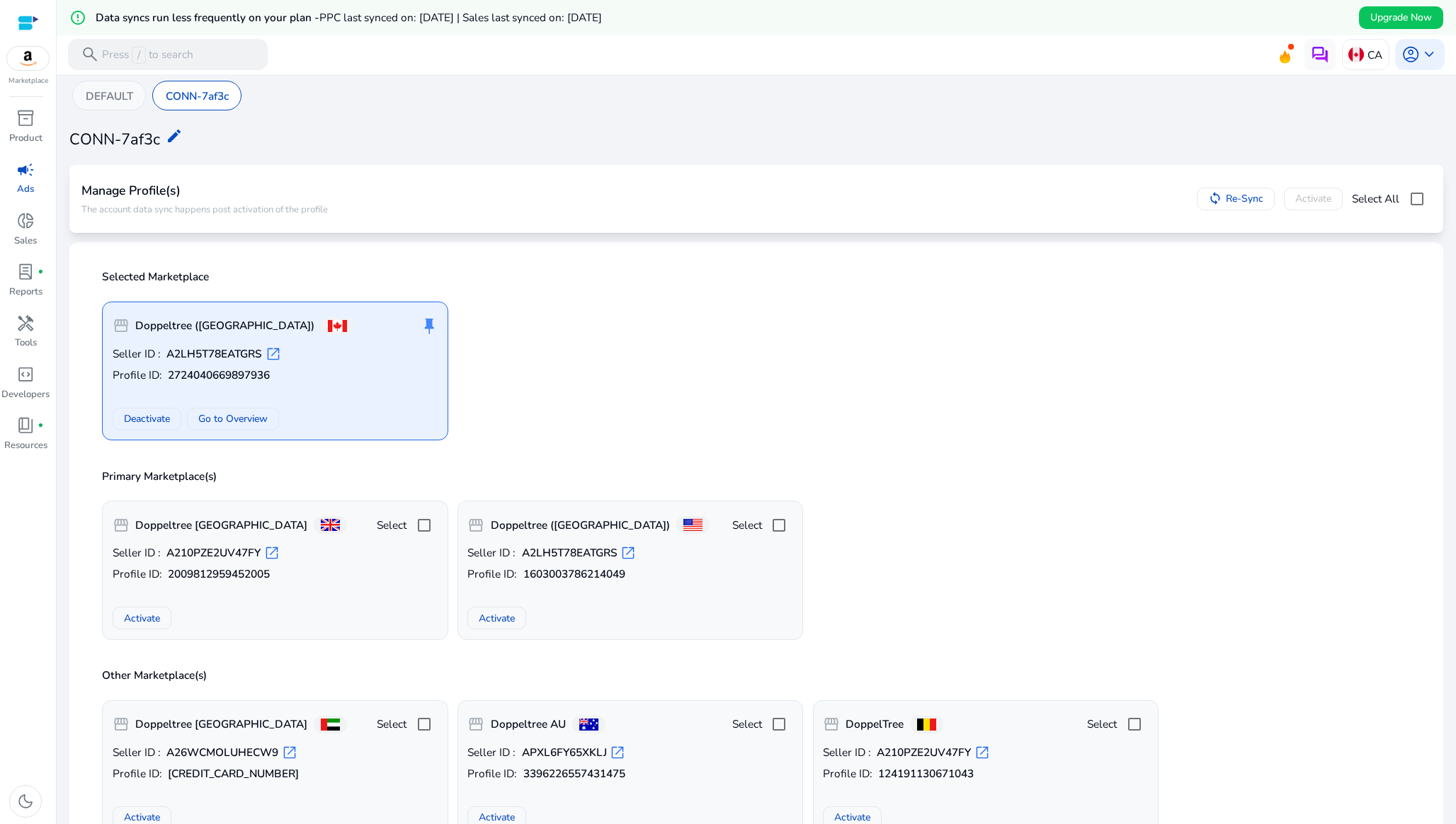
click at [111, 97] on p "DEFAULT" at bounding box center [109, 96] width 48 height 16
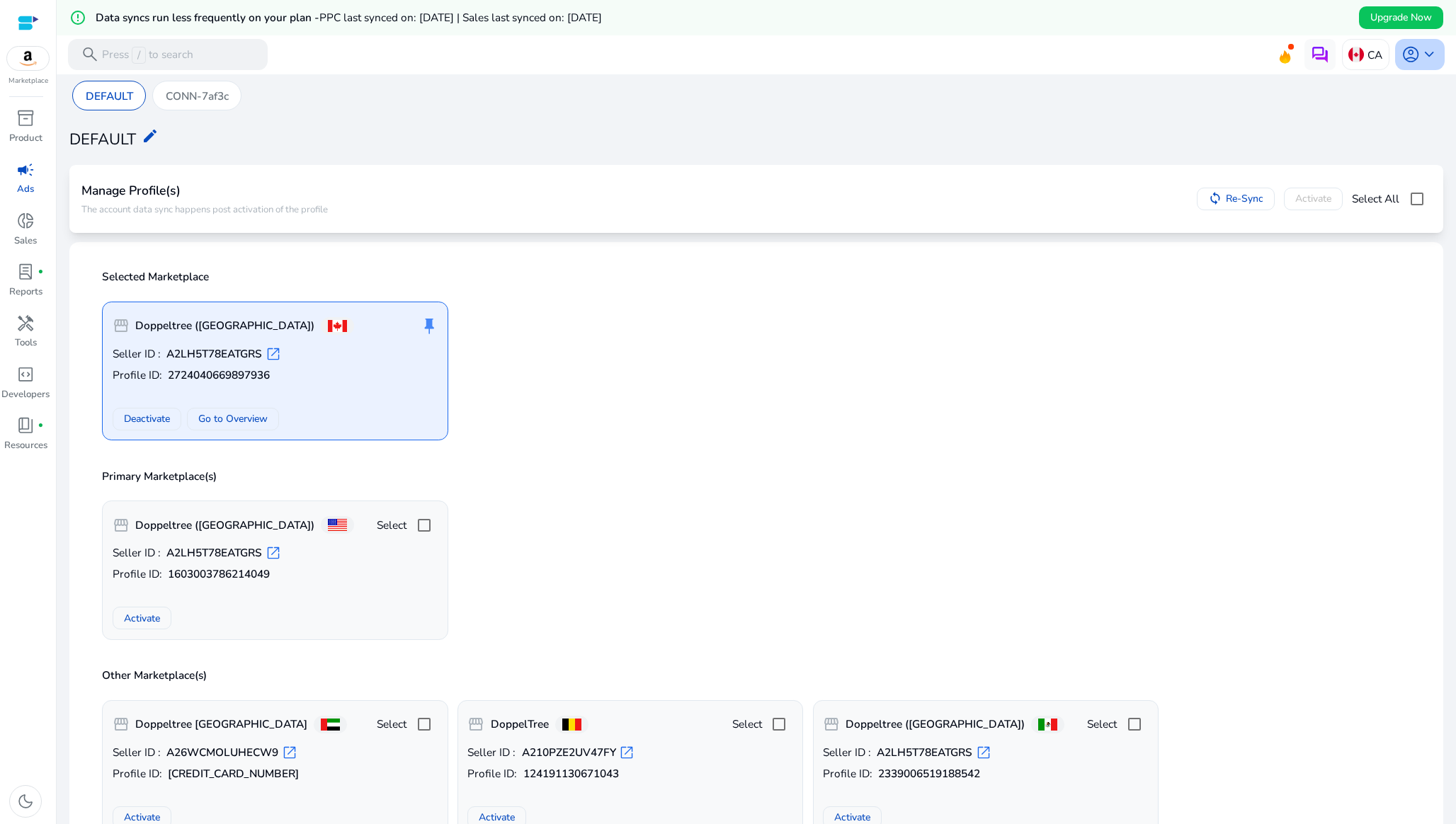
click at [1404, 54] on span "account_circle" at bounding box center [1411, 55] width 19 height 19
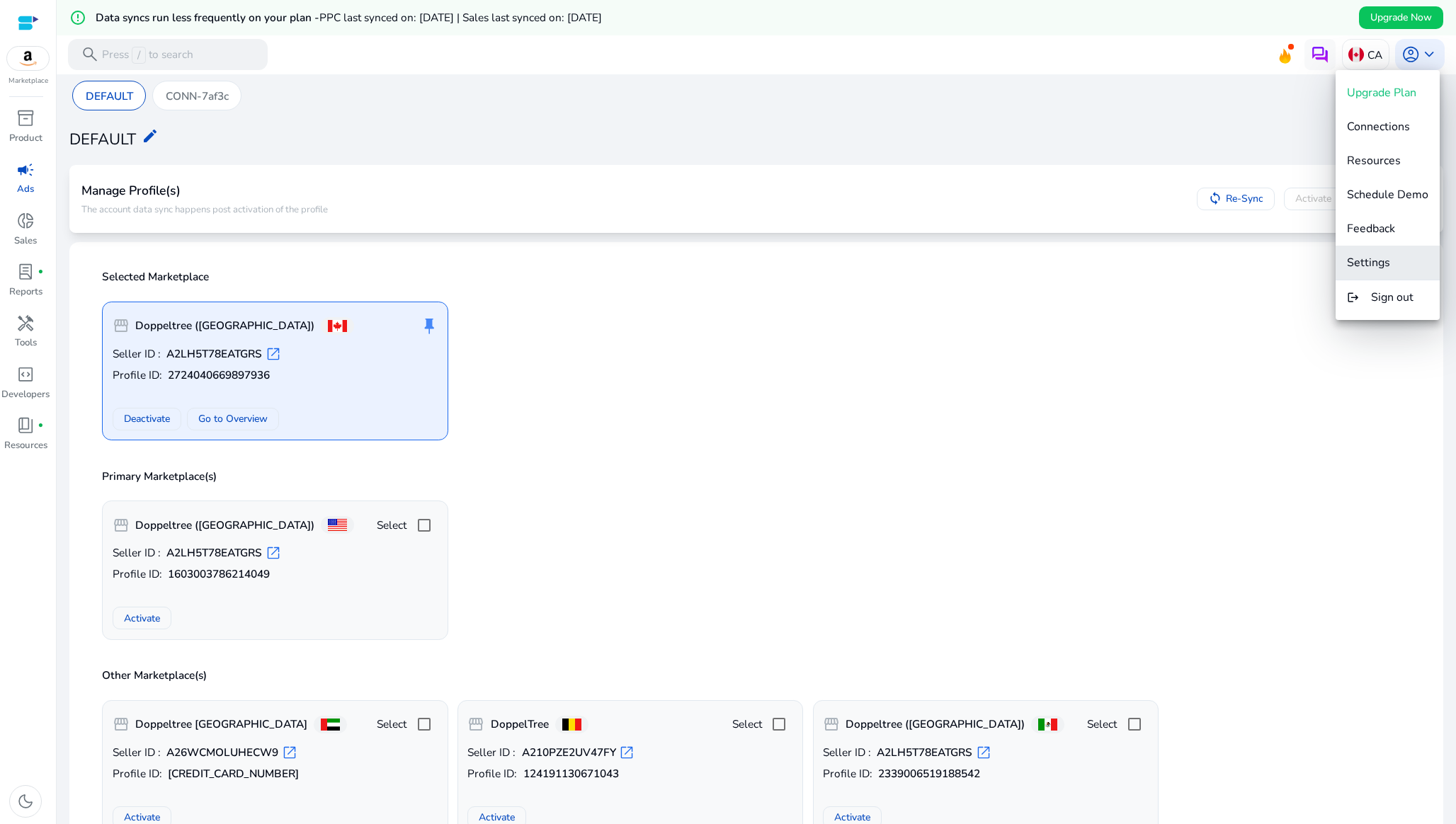
click at [1367, 263] on span "Settings" at bounding box center [1368, 263] width 43 height 16
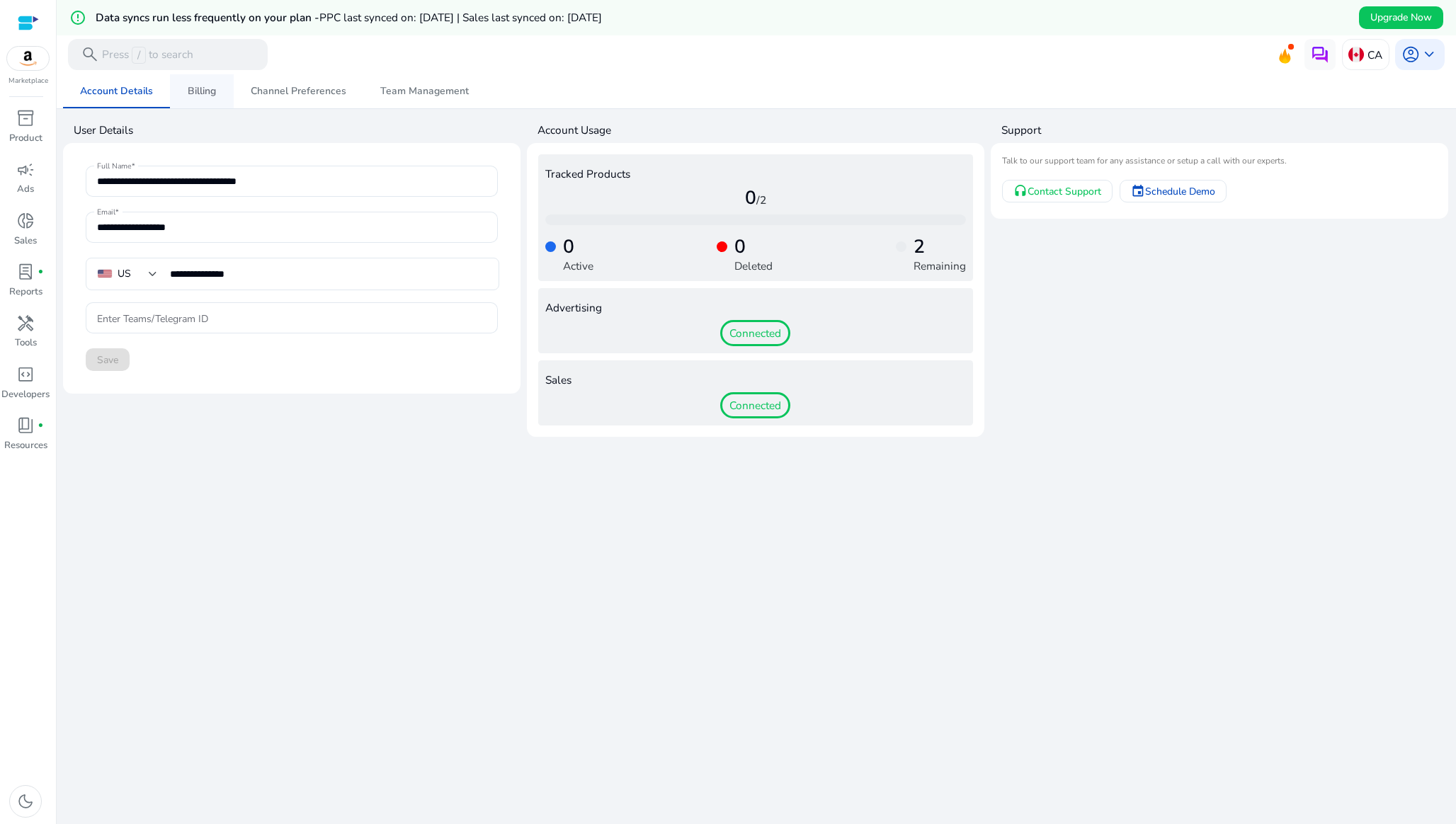
click at [188, 101] on span "Billing" at bounding box center [202, 91] width 28 height 34
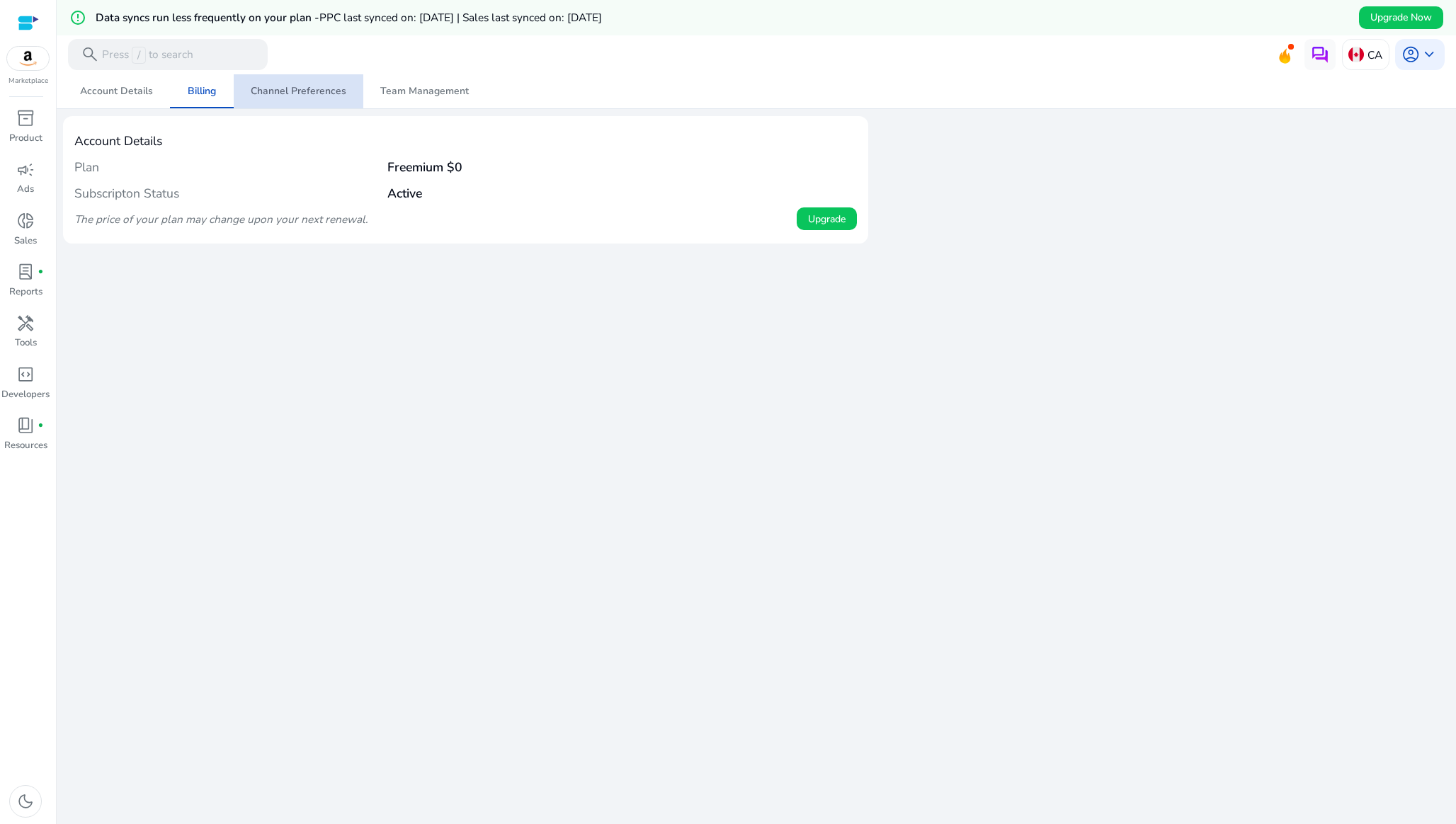
click at [320, 98] on span "Channel Preferences" at bounding box center [299, 91] width 96 height 34
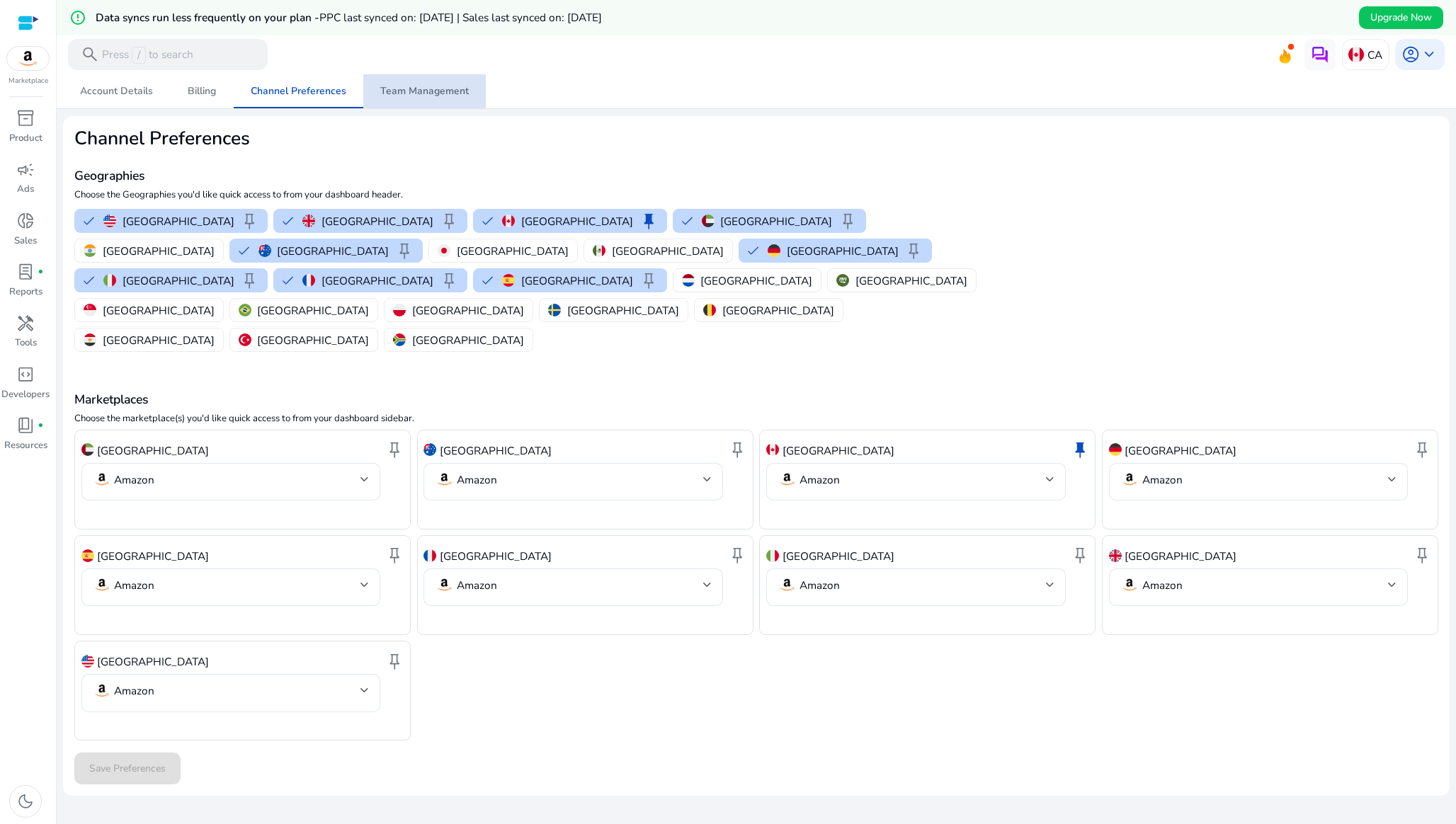
click at [429, 87] on span "Team Management" at bounding box center [425, 91] width 89 height 10
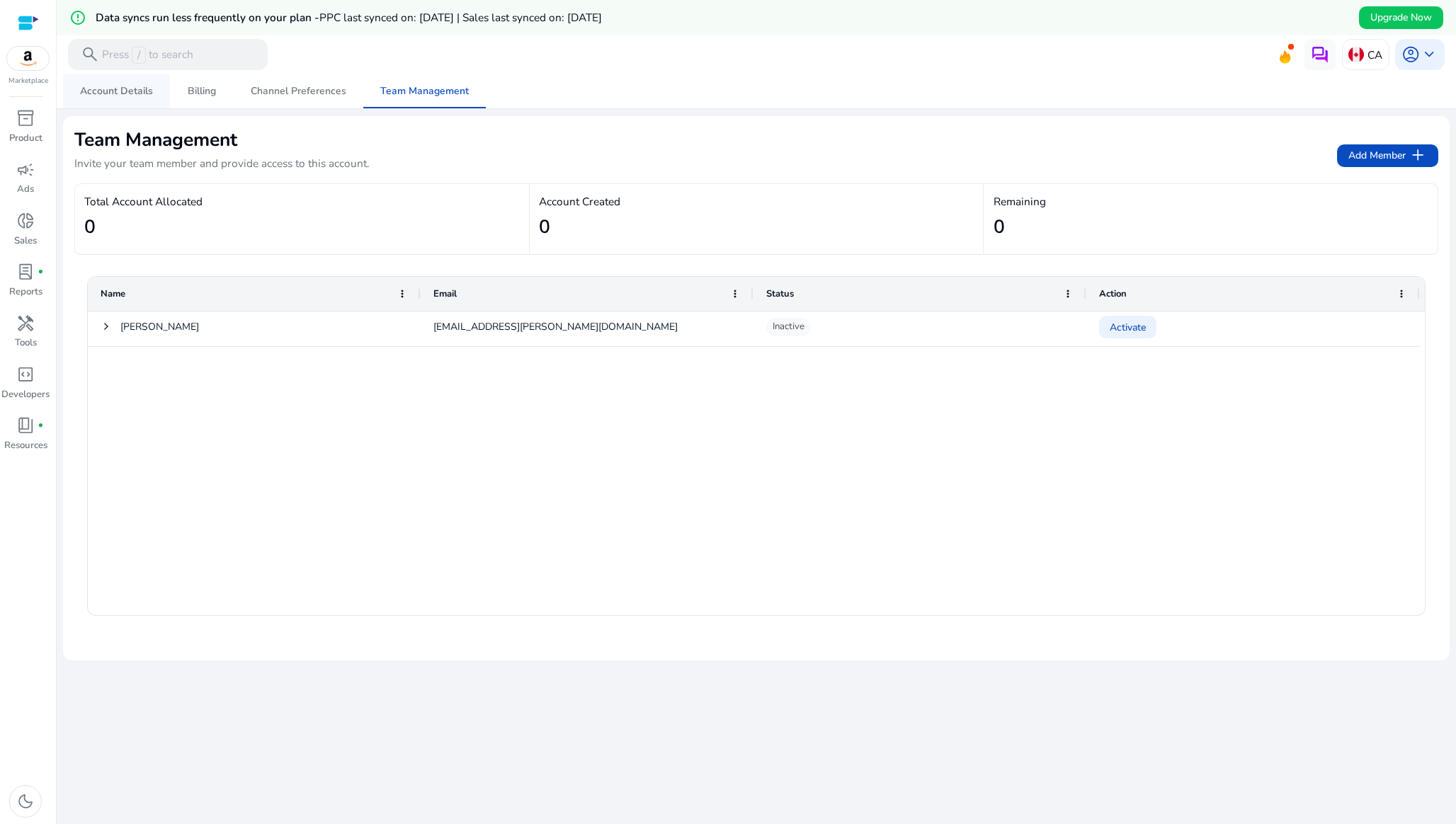
click at [133, 87] on span "Account Details" at bounding box center [117, 91] width 73 height 10
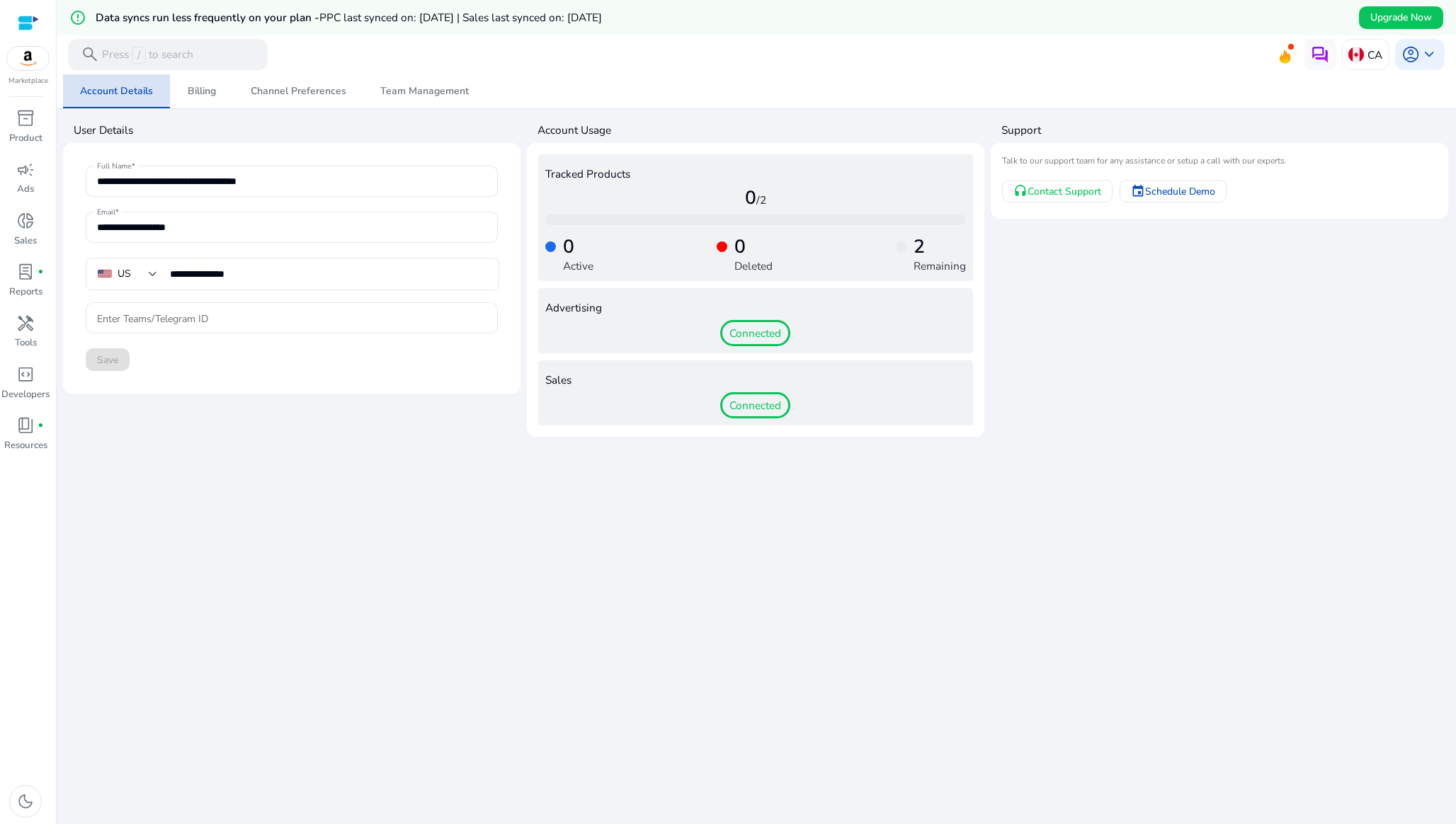
click at [112, 87] on span "Account Details" at bounding box center [117, 91] width 73 height 10
click at [1406, 52] on span "account_circle" at bounding box center [1411, 55] width 19 height 19
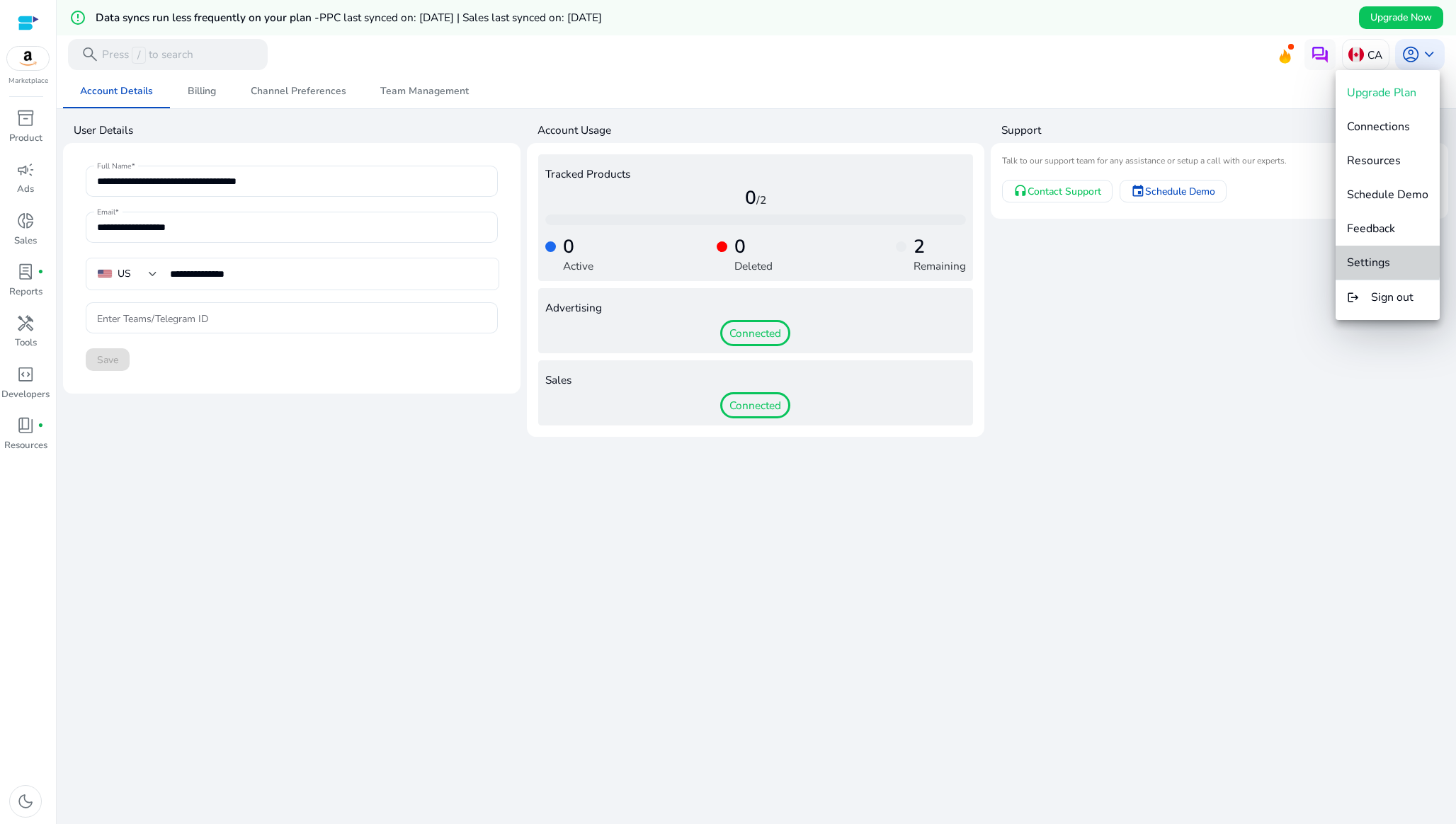
click at [1360, 256] on span "Settings" at bounding box center [1368, 263] width 43 height 16
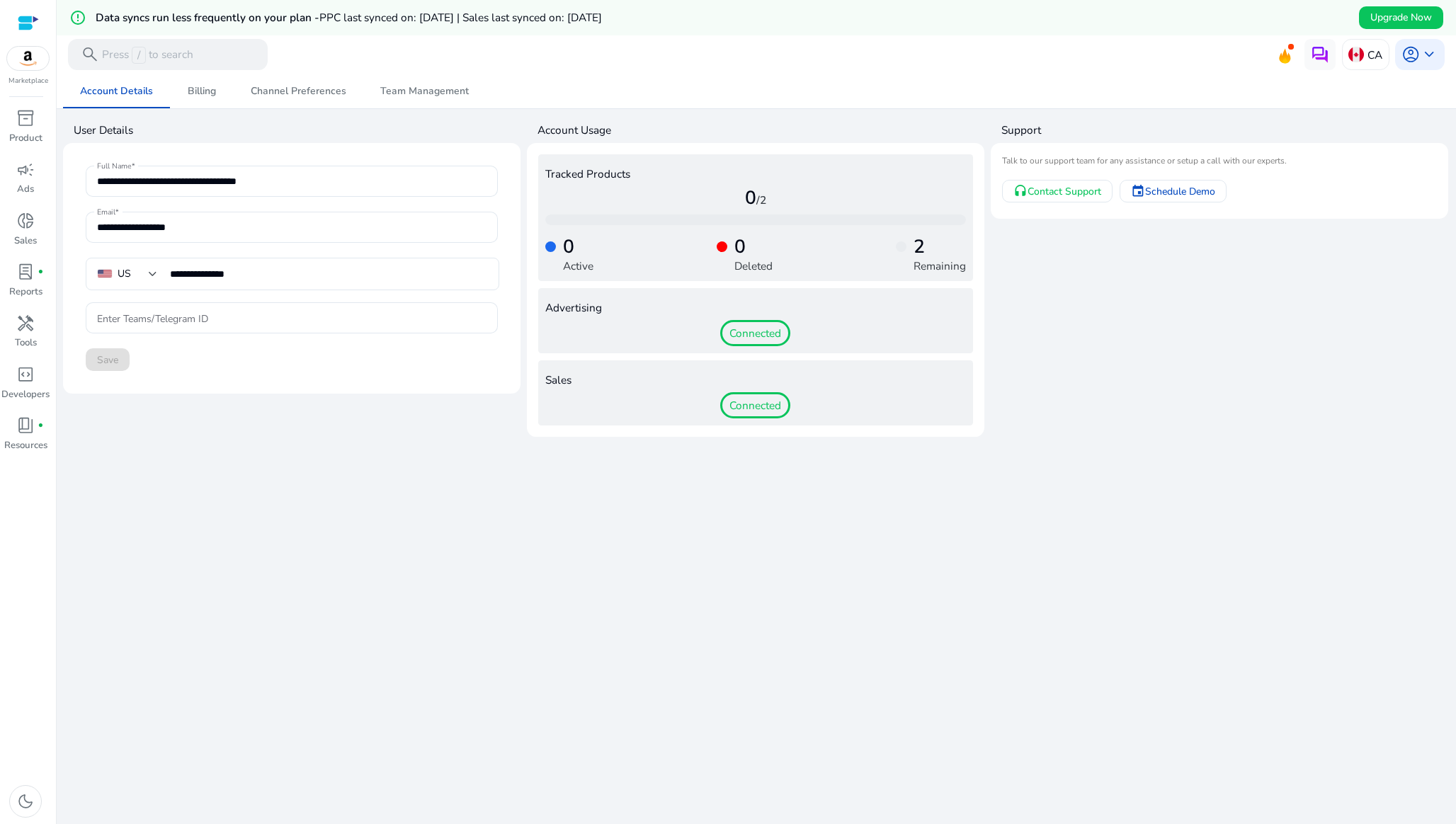
click at [509, 575] on div "**********" at bounding box center [756, 466] width 1387 height 785
click at [189, 97] on span "Billing" at bounding box center [202, 91] width 28 height 34
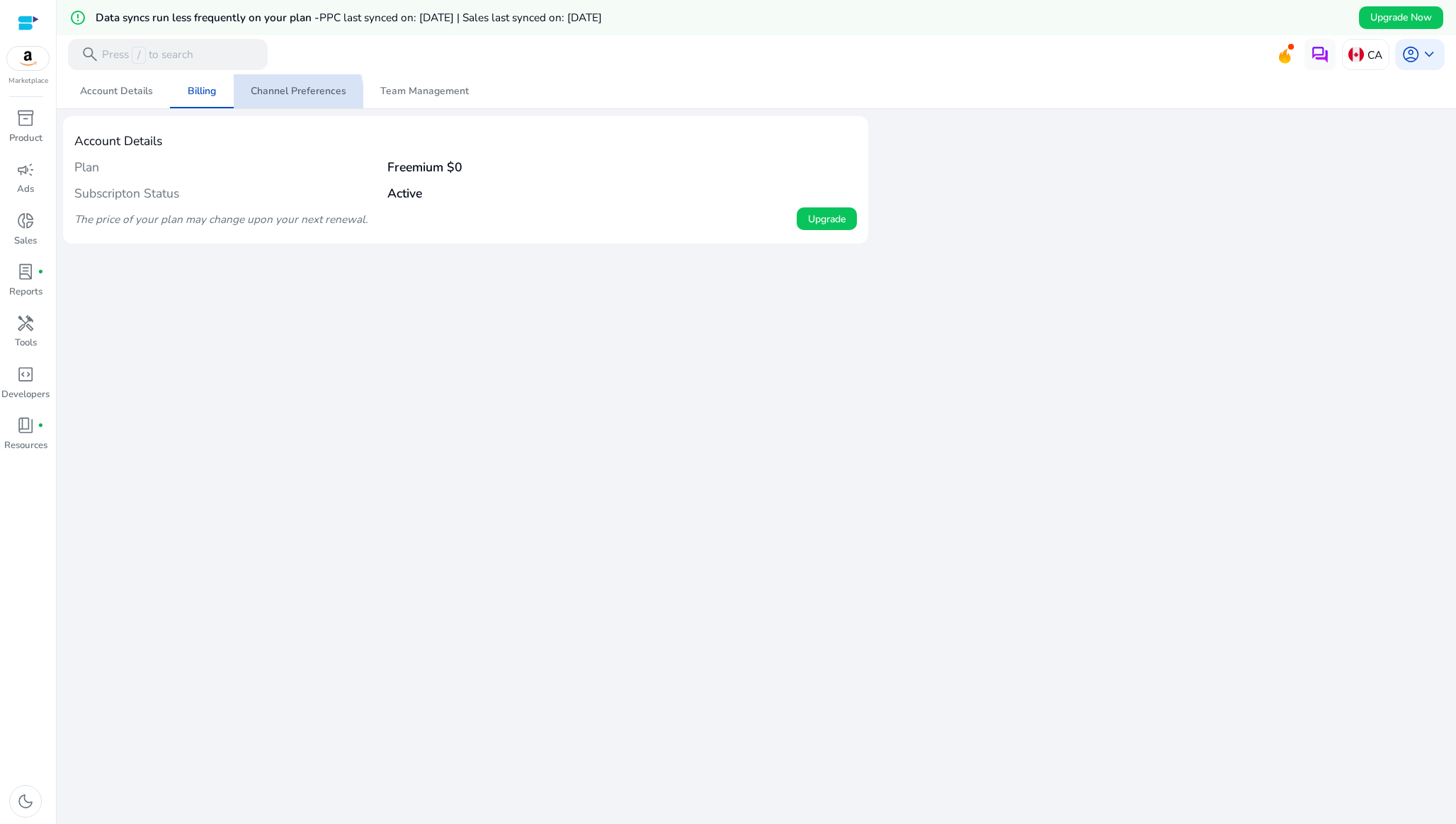
click at [272, 101] on span "Channel Preferences" at bounding box center [299, 91] width 96 height 34
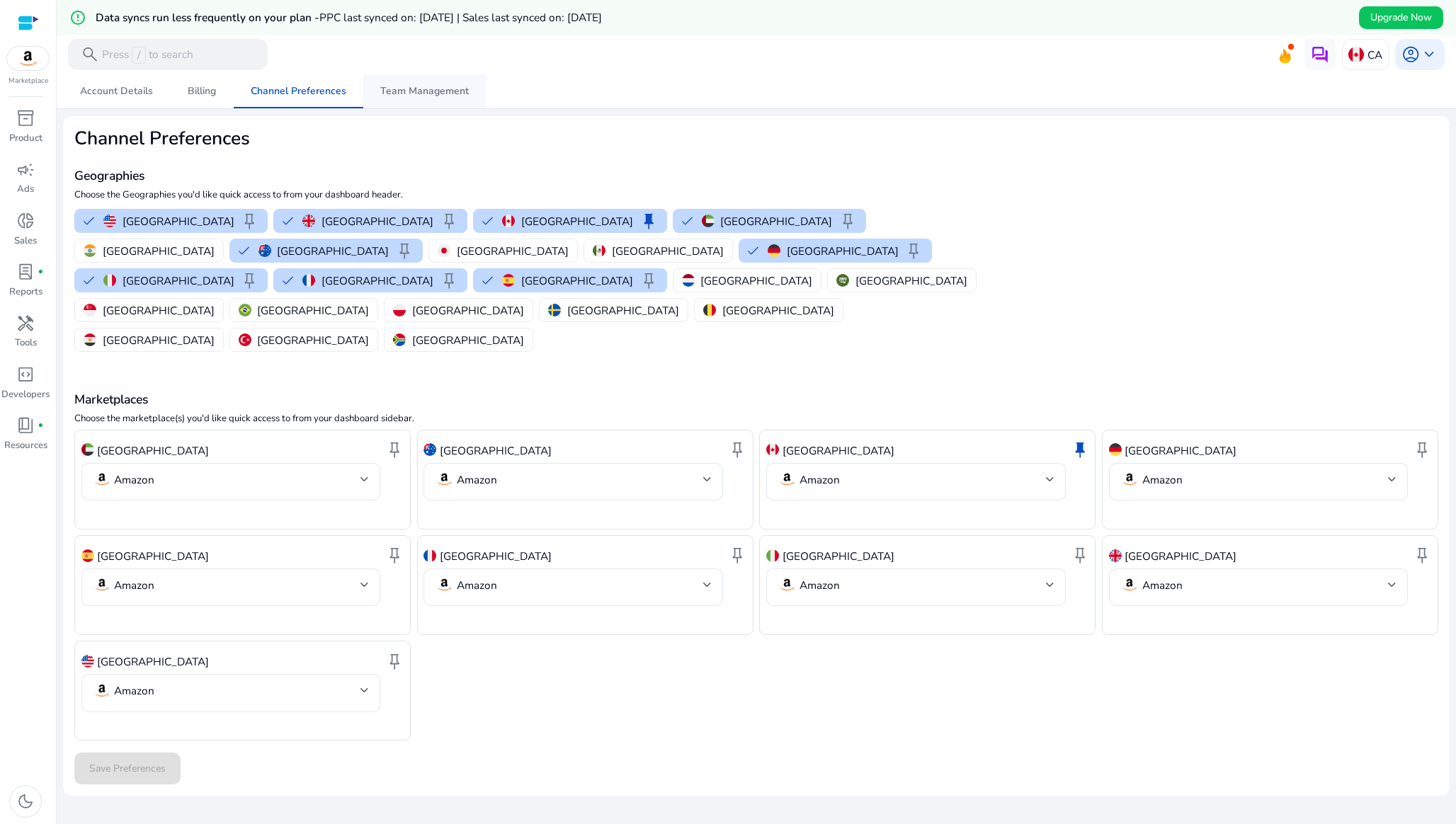
click at [444, 92] on span "Team Management" at bounding box center [425, 91] width 89 height 10
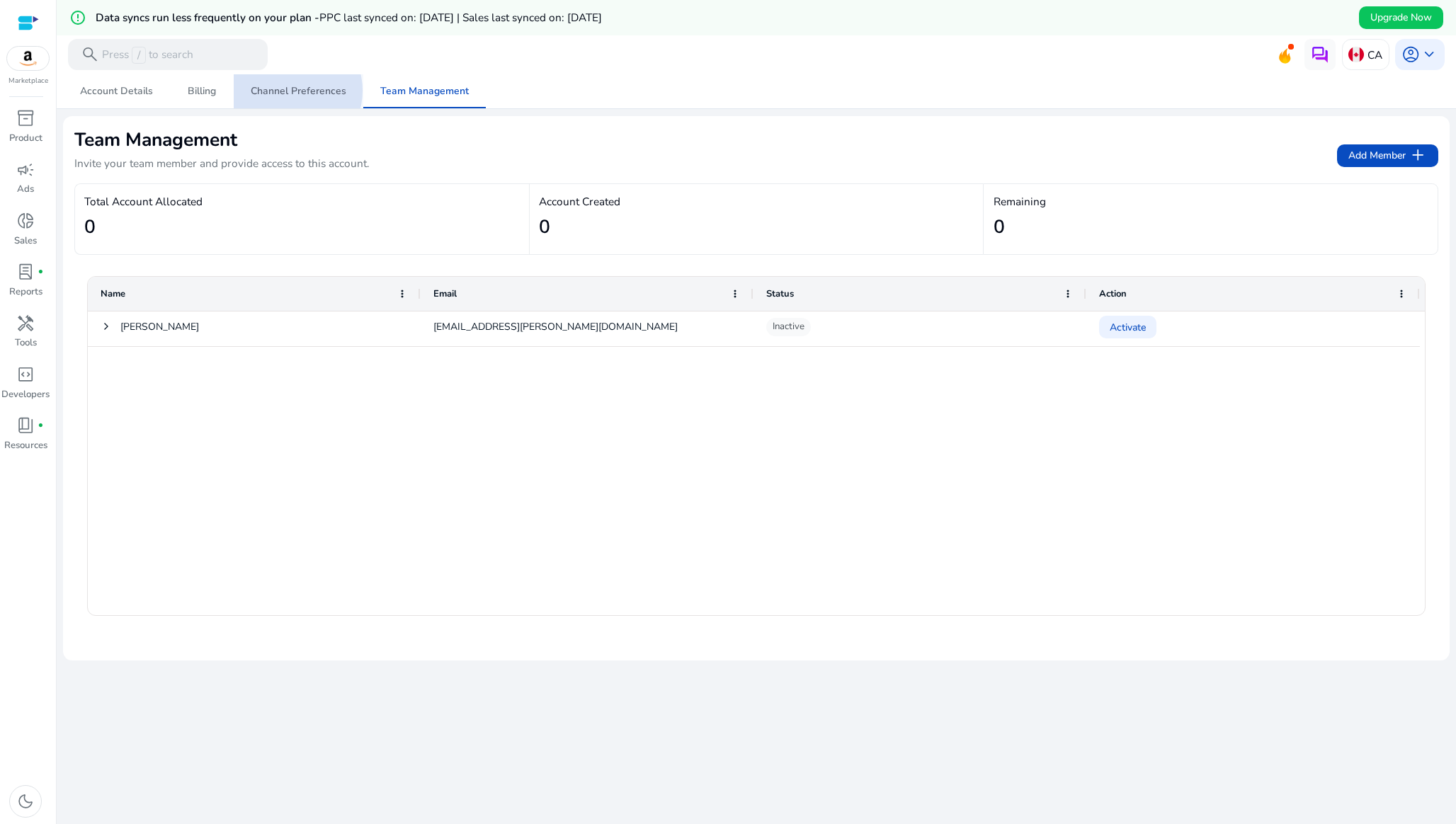
click at [286, 90] on span "Channel Preferences" at bounding box center [299, 91] width 96 height 10
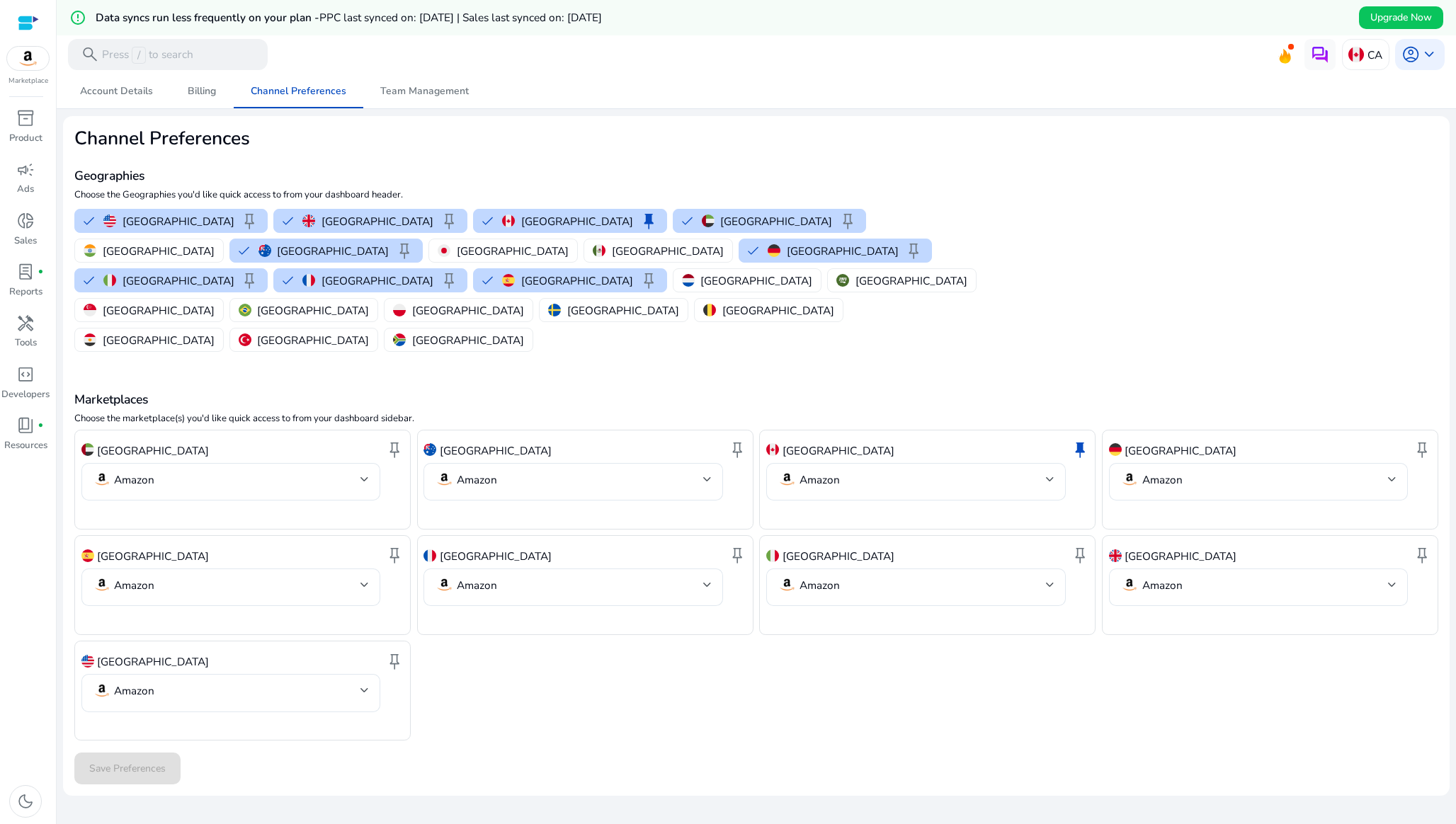
click at [663, 753] on div "Save Preferences" at bounding box center [756, 769] width 1364 height 32
click at [186, 51] on p "Press / to search" at bounding box center [147, 55] width 91 height 17
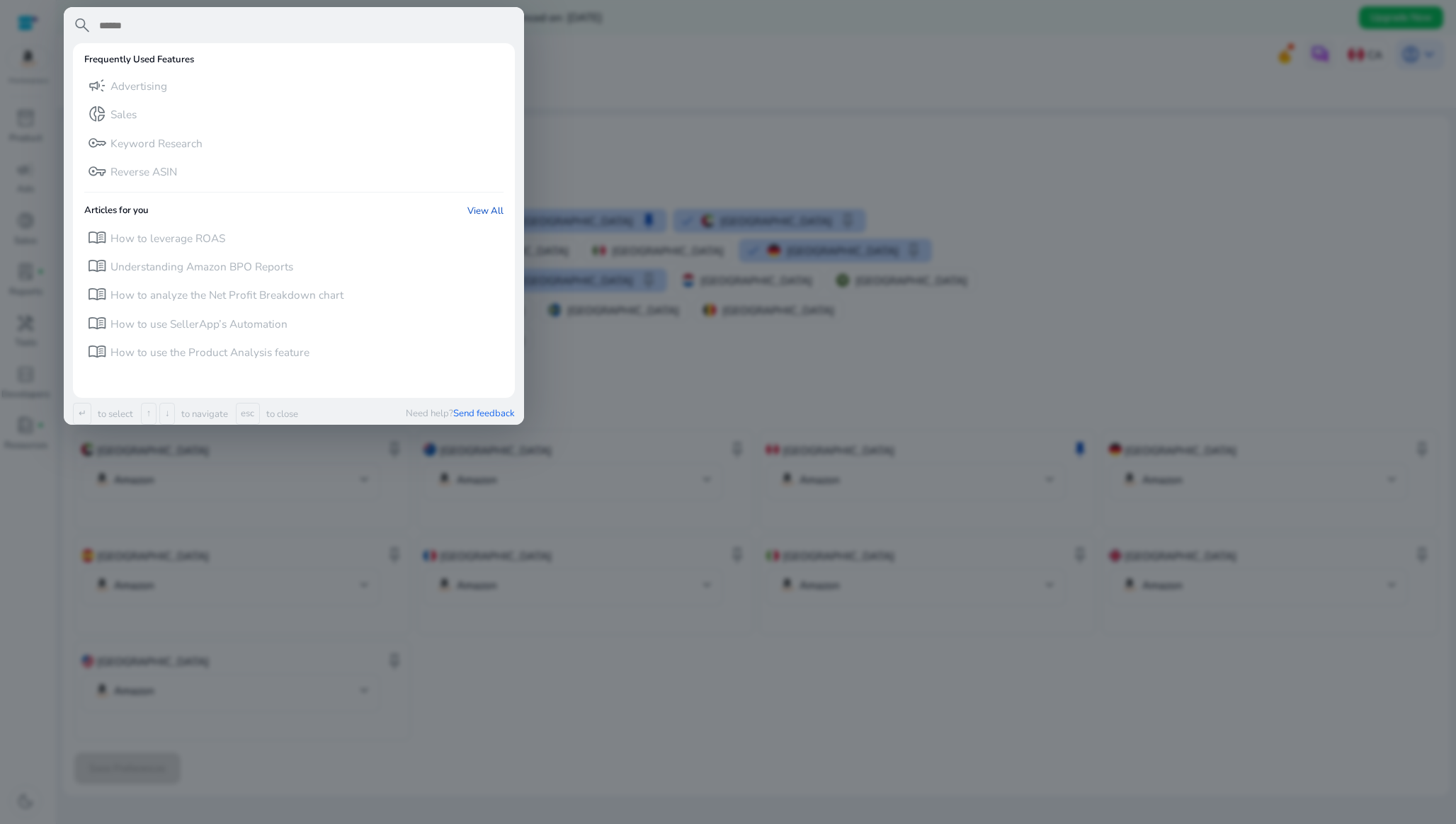
click at [715, 101] on div at bounding box center [728, 412] width 1456 height 824
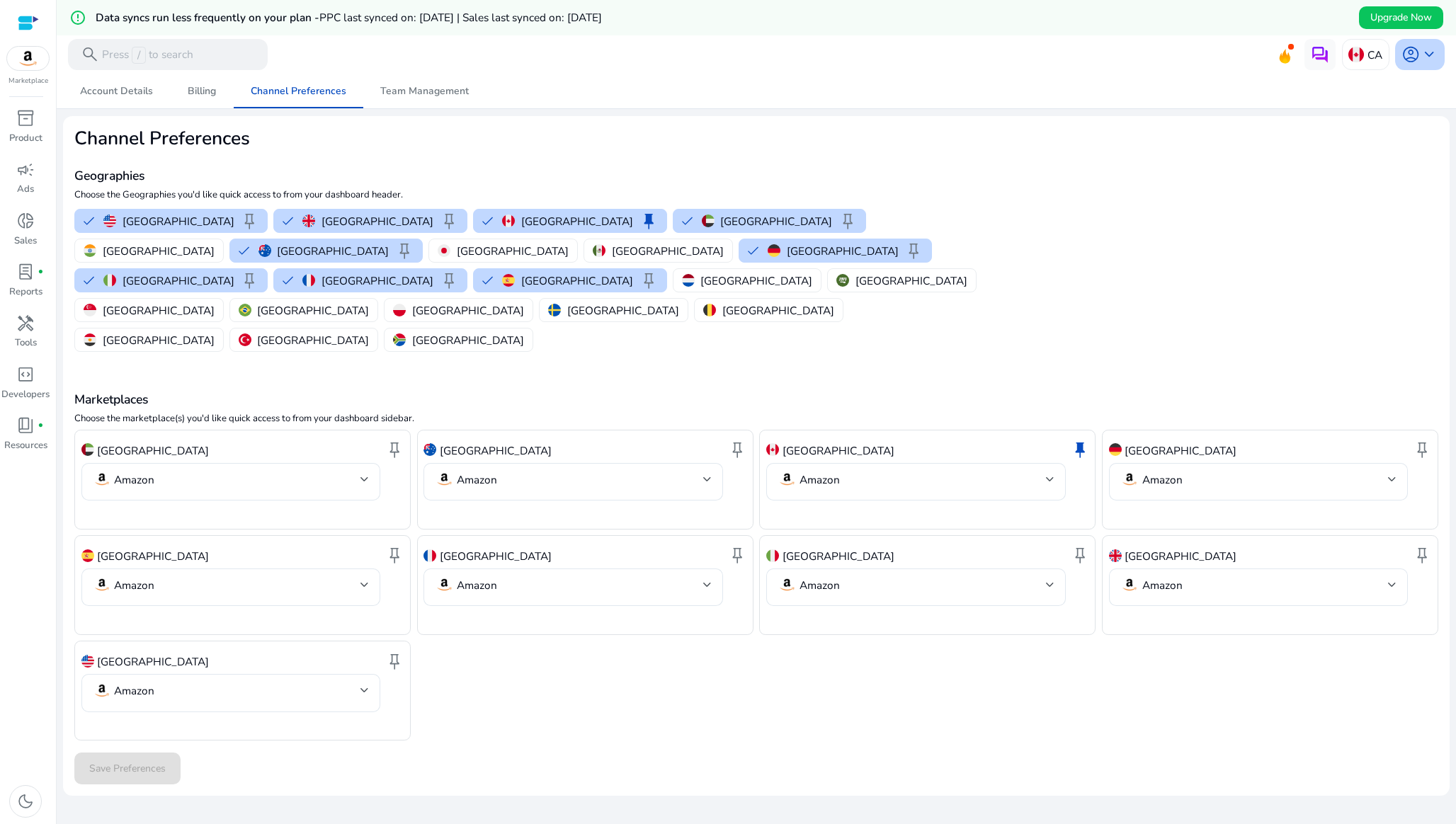
click at [1432, 58] on span "keyboard_arrow_down" at bounding box center [1429, 55] width 19 height 19
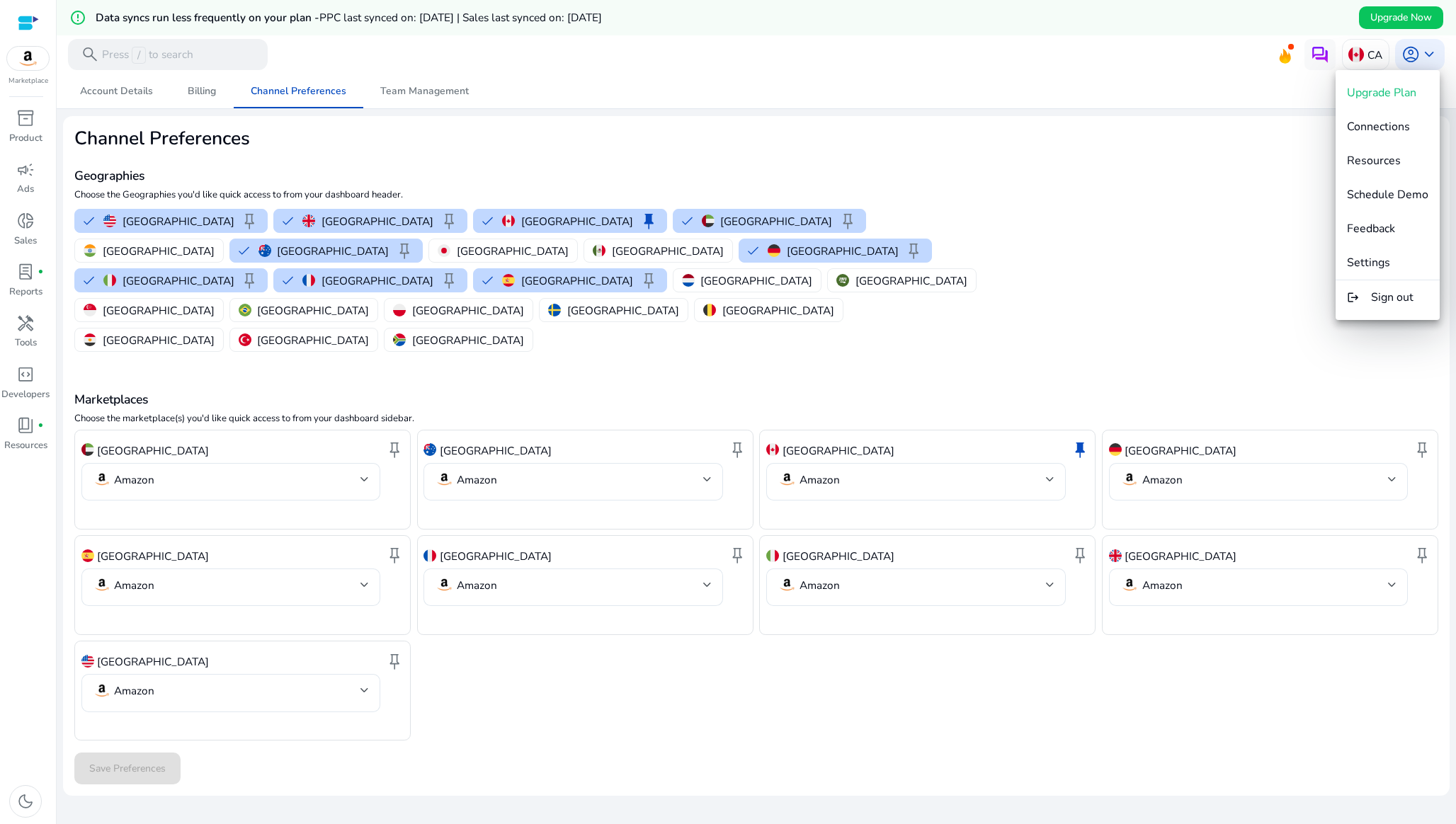
click at [1356, 49] on div at bounding box center [728, 412] width 1456 height 824
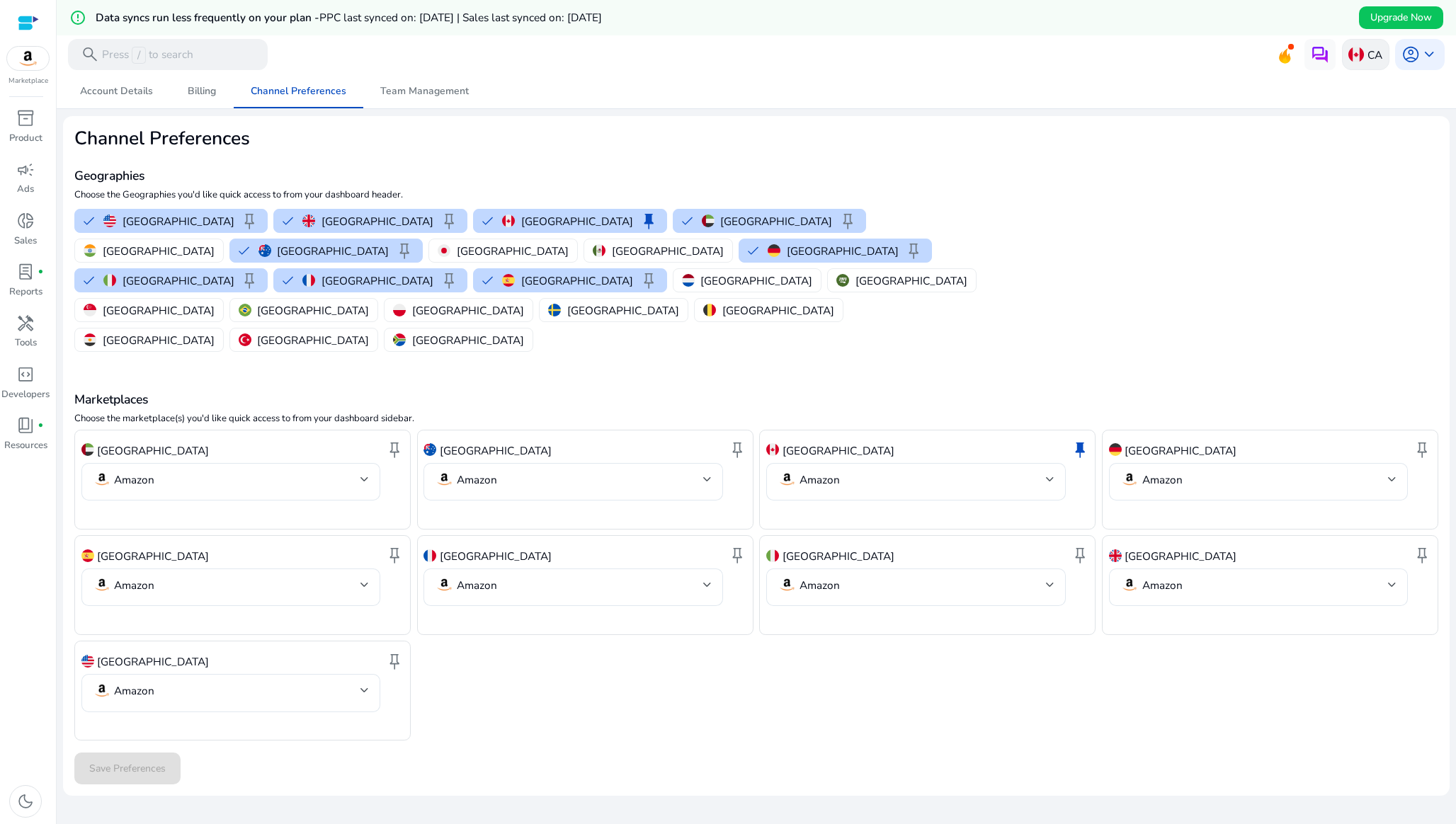
click at [1358, 50] on div "CA" at bounding box center [1365, 55] width 48 height 31
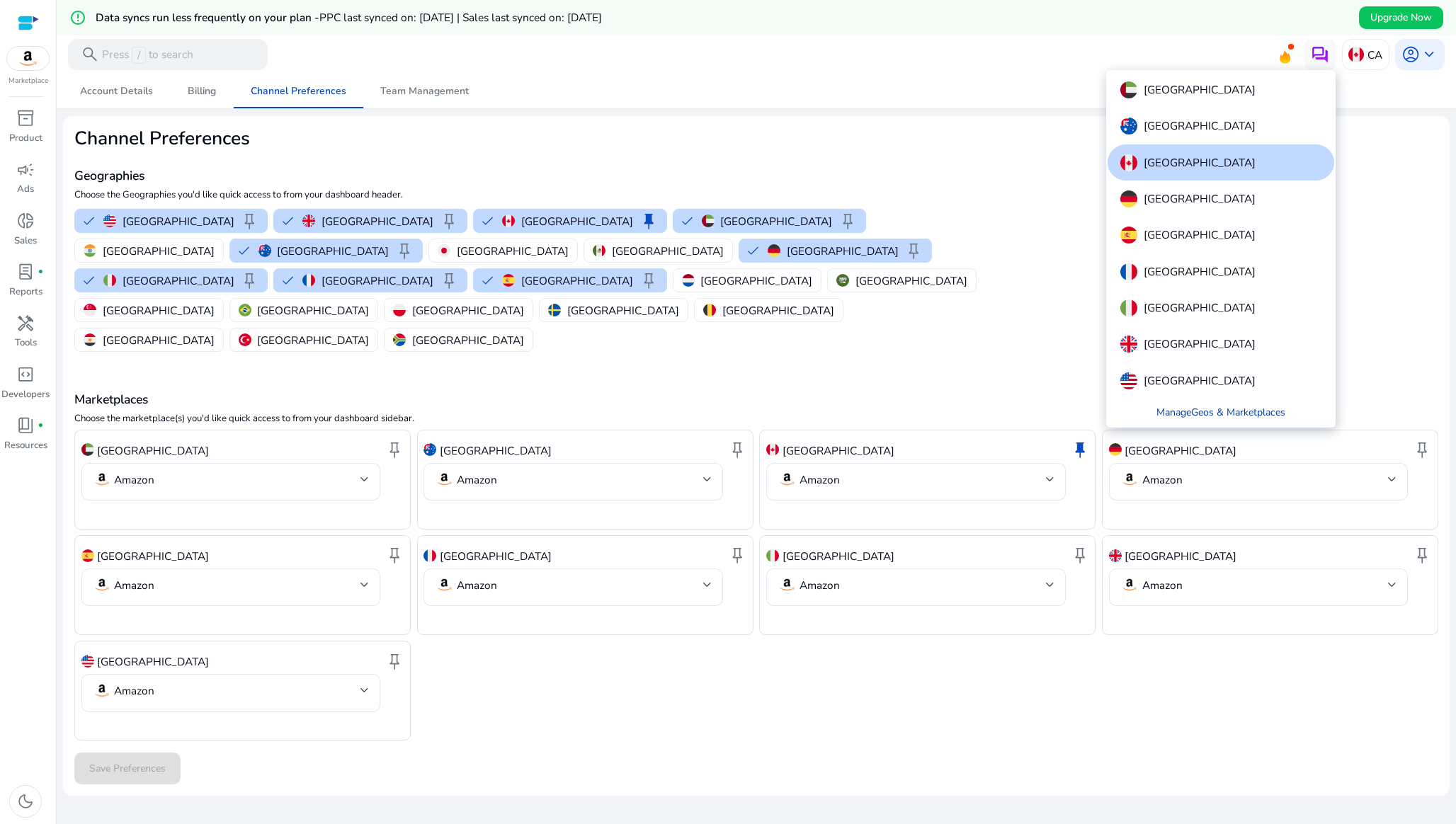
click at [1238, 413] on link "Manage Geos & Marketplaces" at bounding box center [1221, 412] width 154 height 28
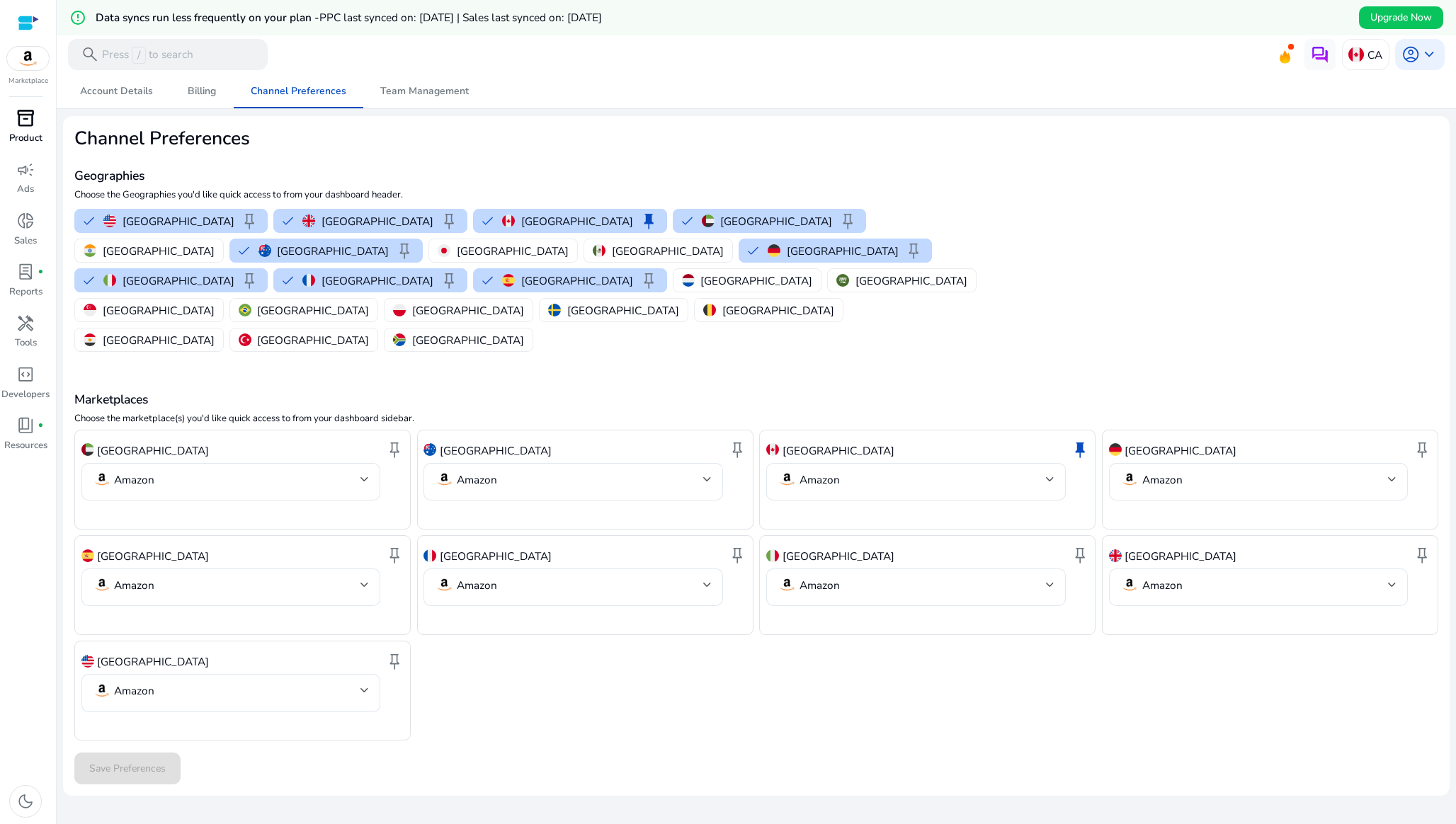
click at [19, 120] on span "inventory_2" at bounding box center [26, 118] width 19 height 19
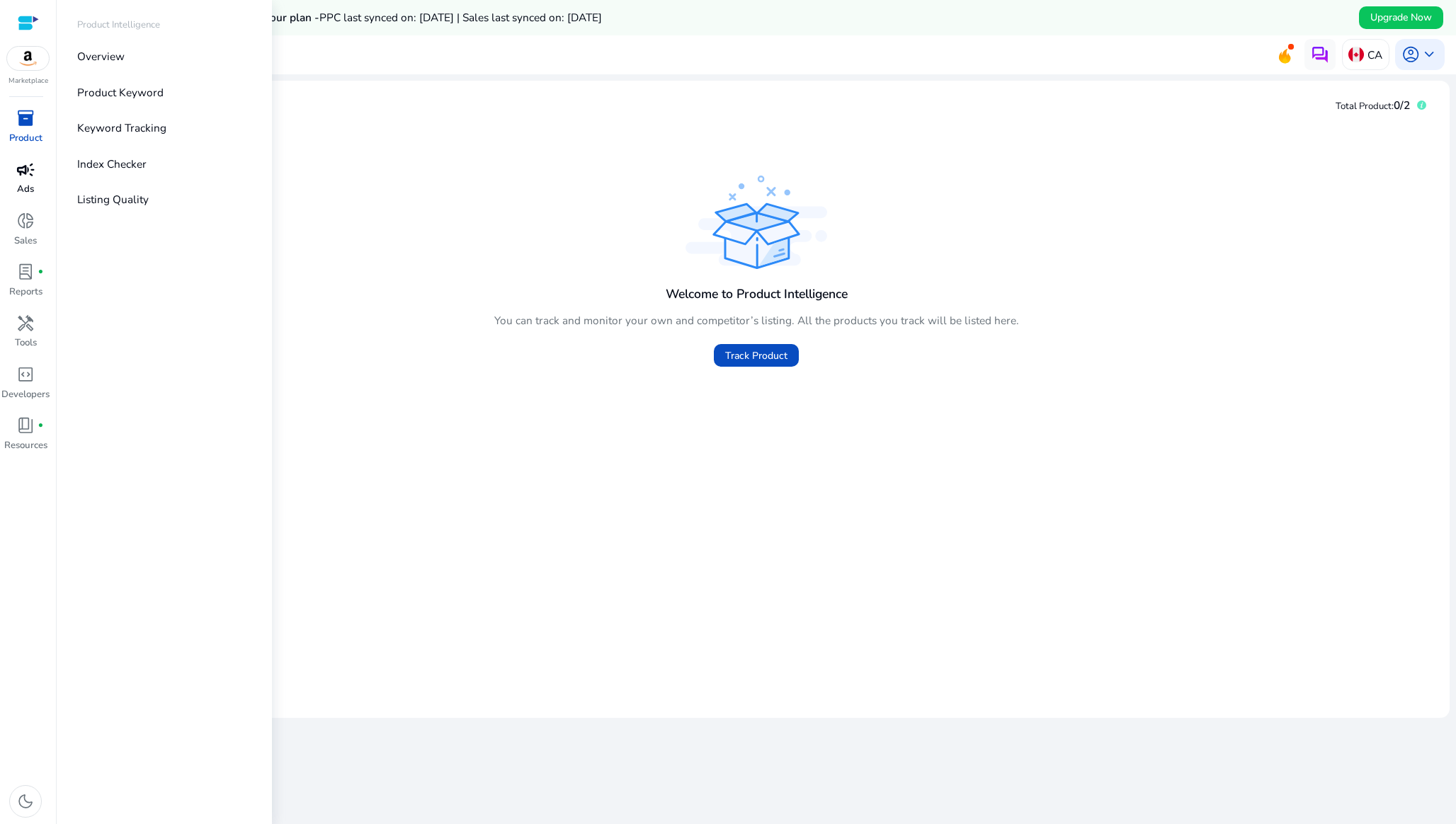
click at [18, 164] on span "campaign" at bounding box center [26, 170] width 19 height 19
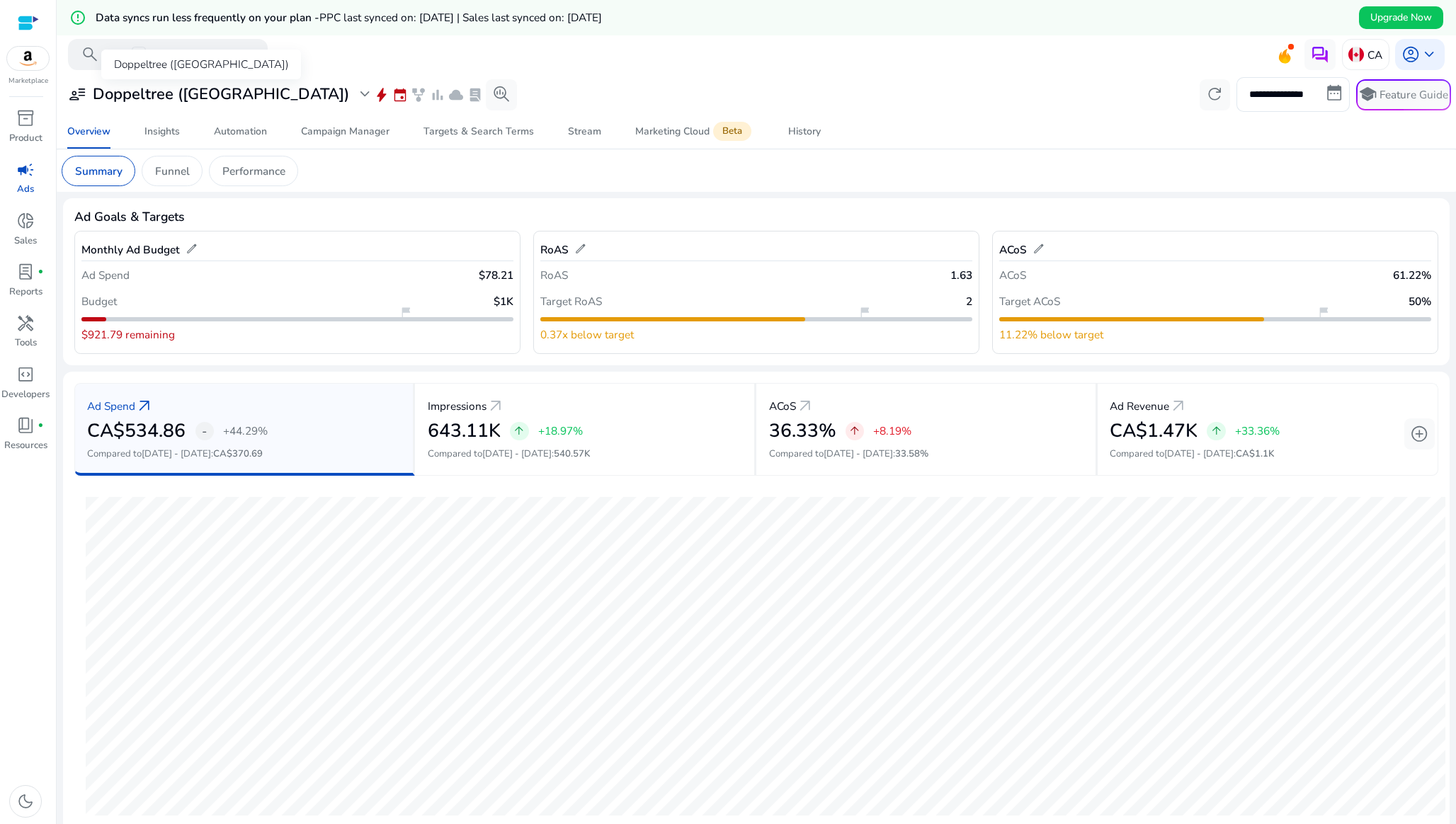
click at [200, 91] on h3 "Doppeltree ([GEOGRAPHIC_DATA])" at bounding box center [221, 94] width 256 height 19
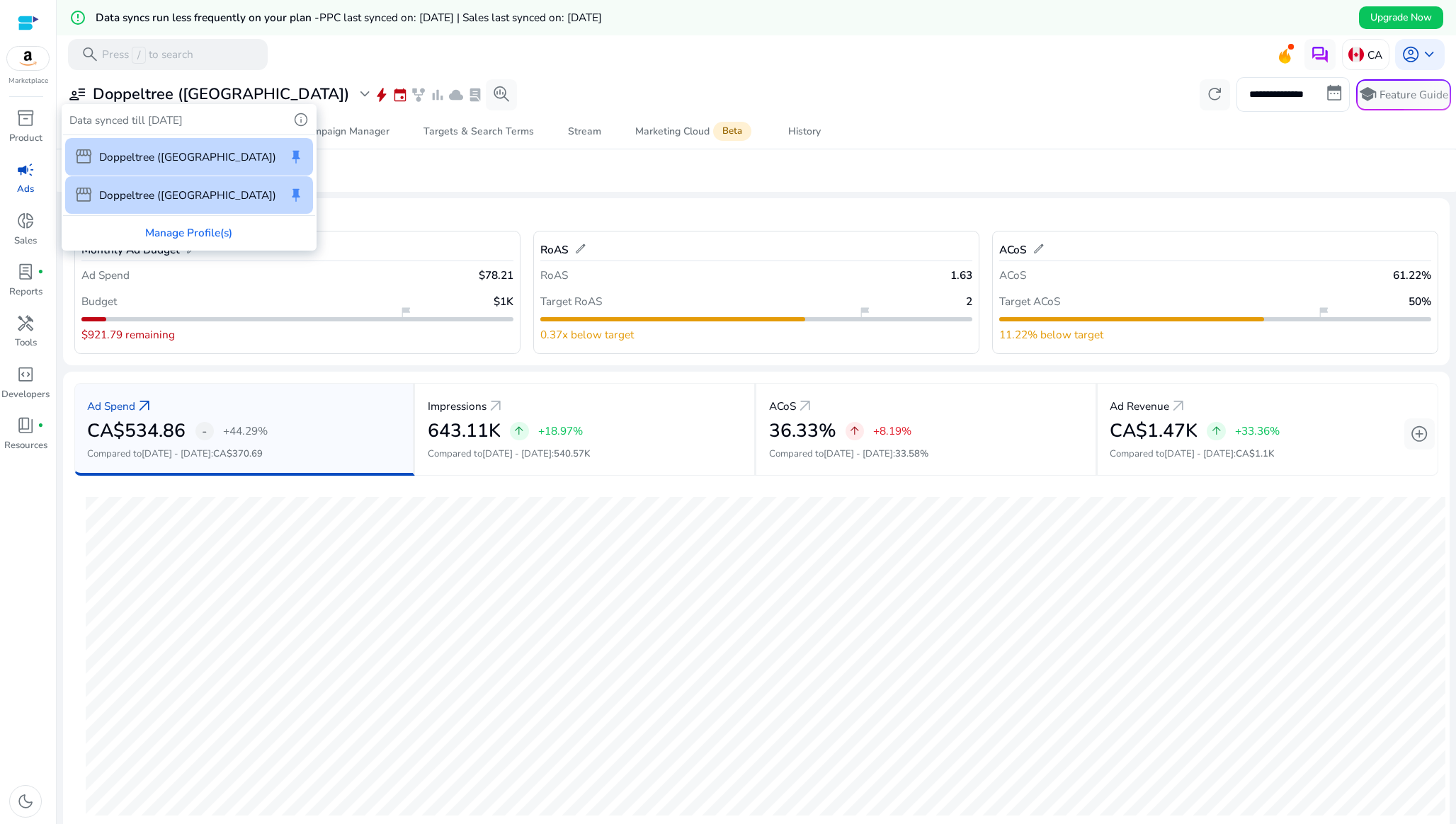
click at [316, 63] on div at bounding box center [728, 412] width 1456 height 824
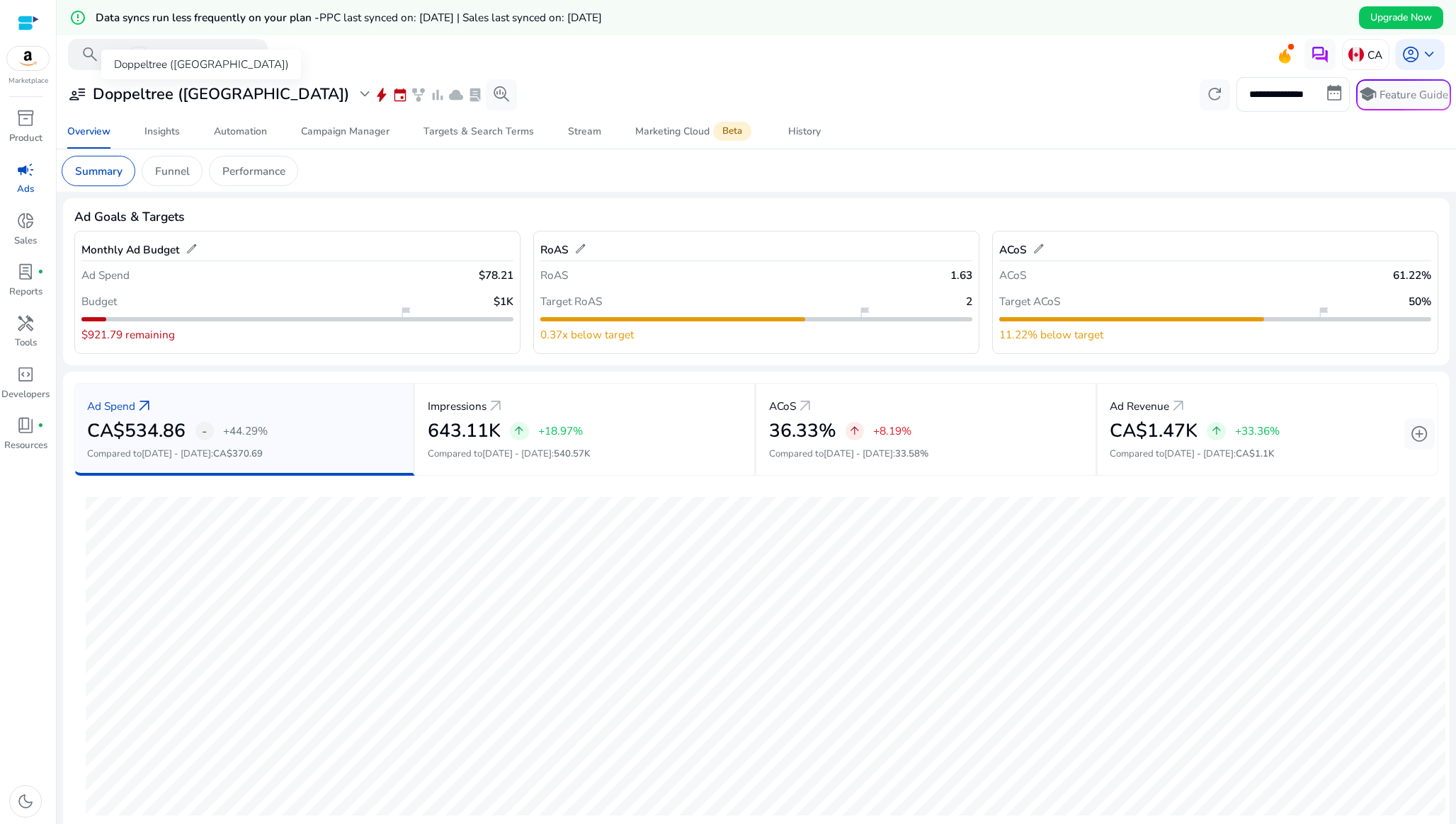
click at [210, 92] on h3 "Doppeltree ([GEOGRAPHIC_DATA])" at bounding box center [221, 94] width 256 height 19
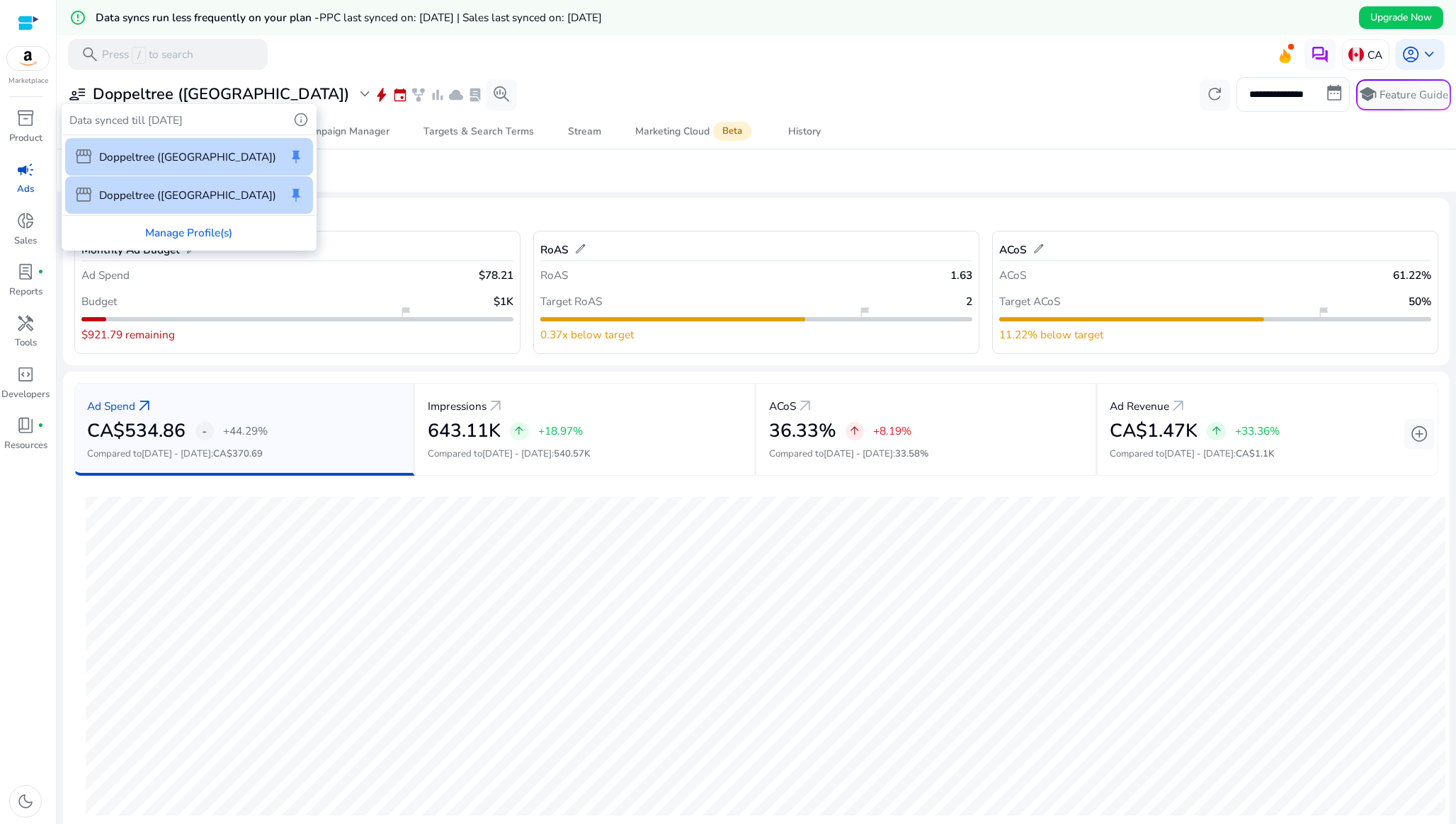
click at [168, 197] on p "Doppeltree ([GEOGRAPHIC_DATA])" at bounding box center [187, 195] width 177 height 16
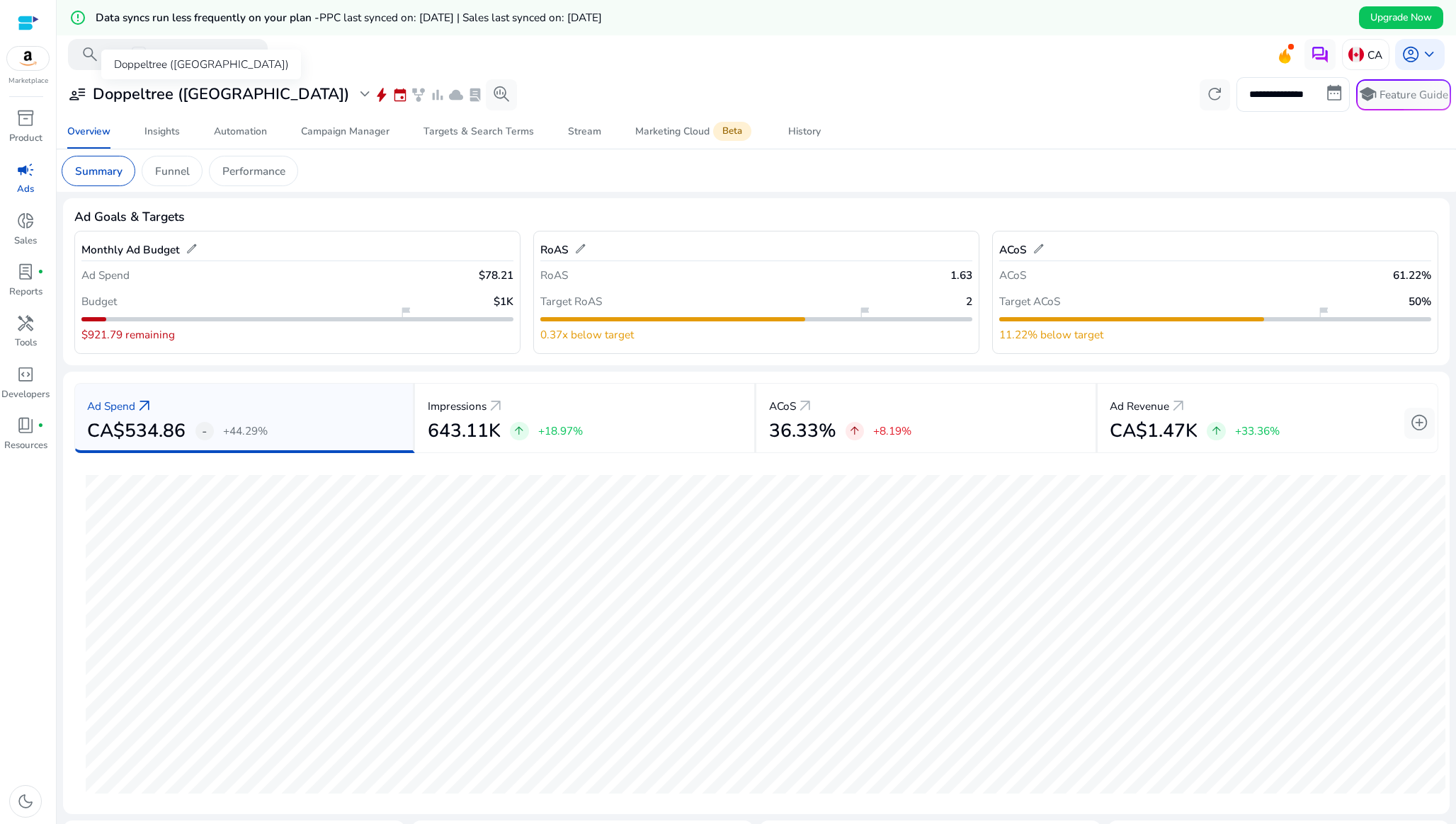
click at [159, 94] on h3 "Doppeltree ([GEOGRAPHIC_DATA])" at bounding box center [221, 94] width 256 height 19
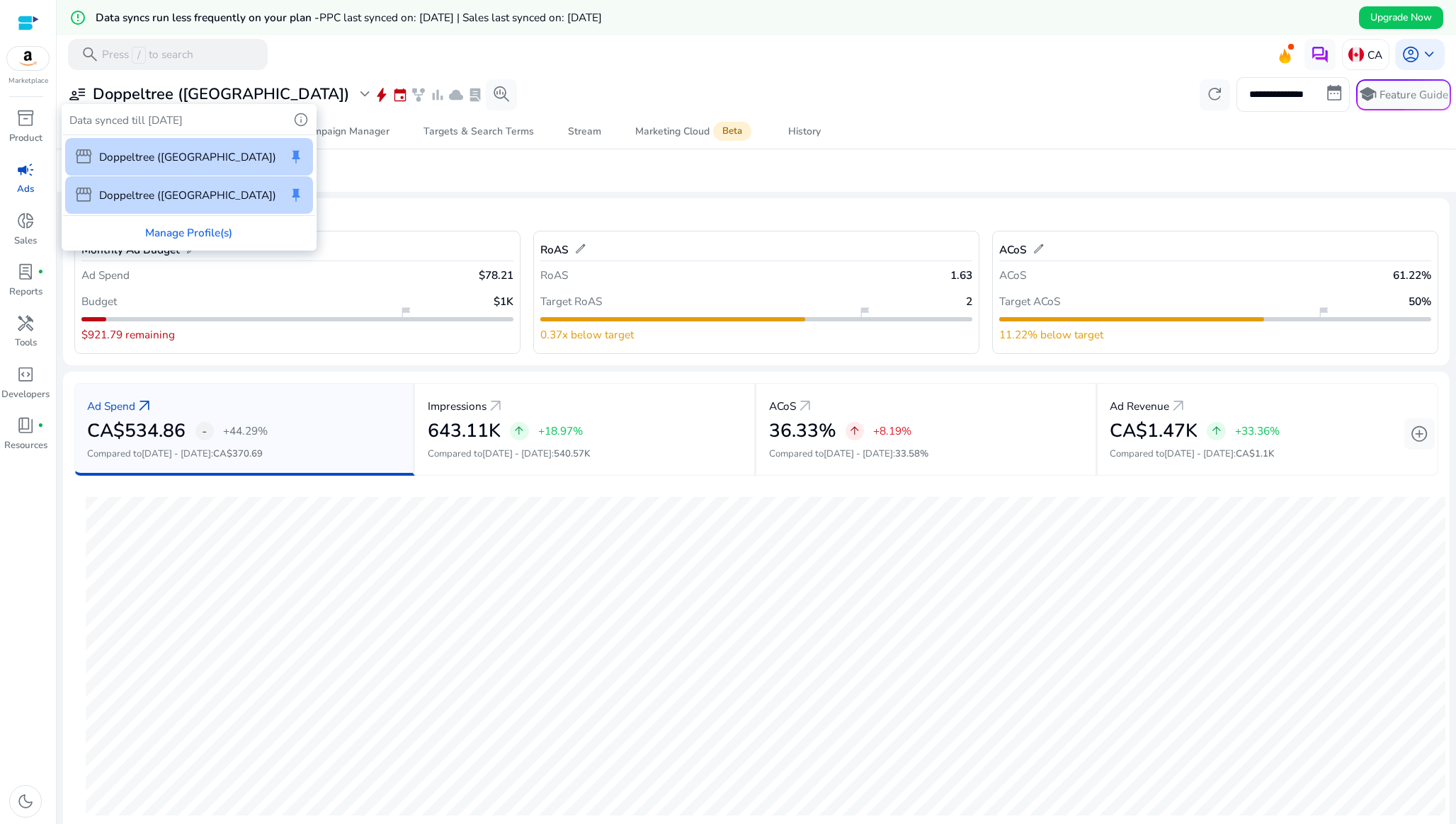
click at [146, 157] on p "Doppeltree ([GEOGRAPHIC_DATA])" at bounding box center [187, 157] width 177 height 16
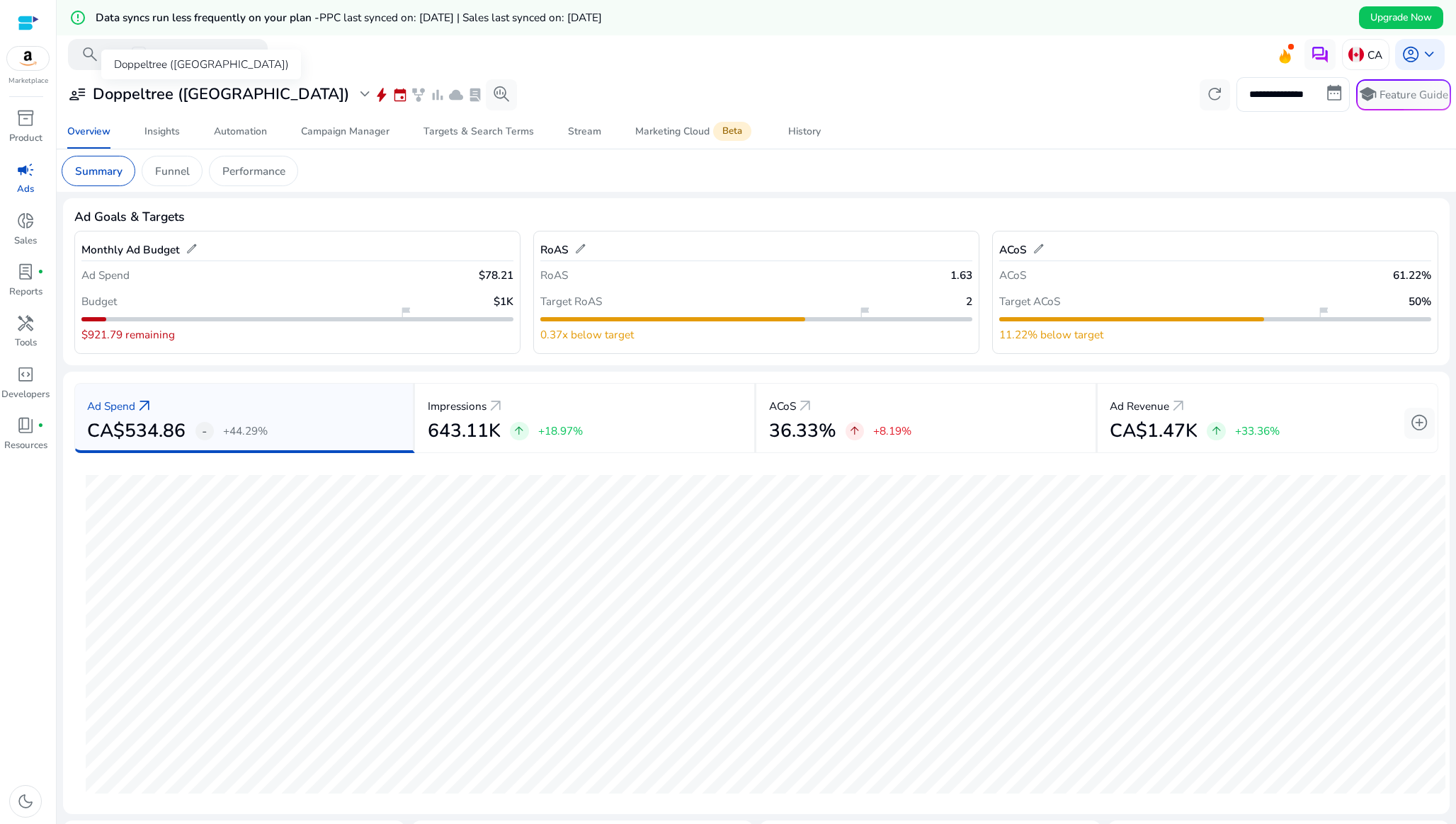
click at [143, 99] on h3 "Doppeltree ([GEOGRAPHIC_DATA])" at bounding box center [221, 94] width 256 height 19
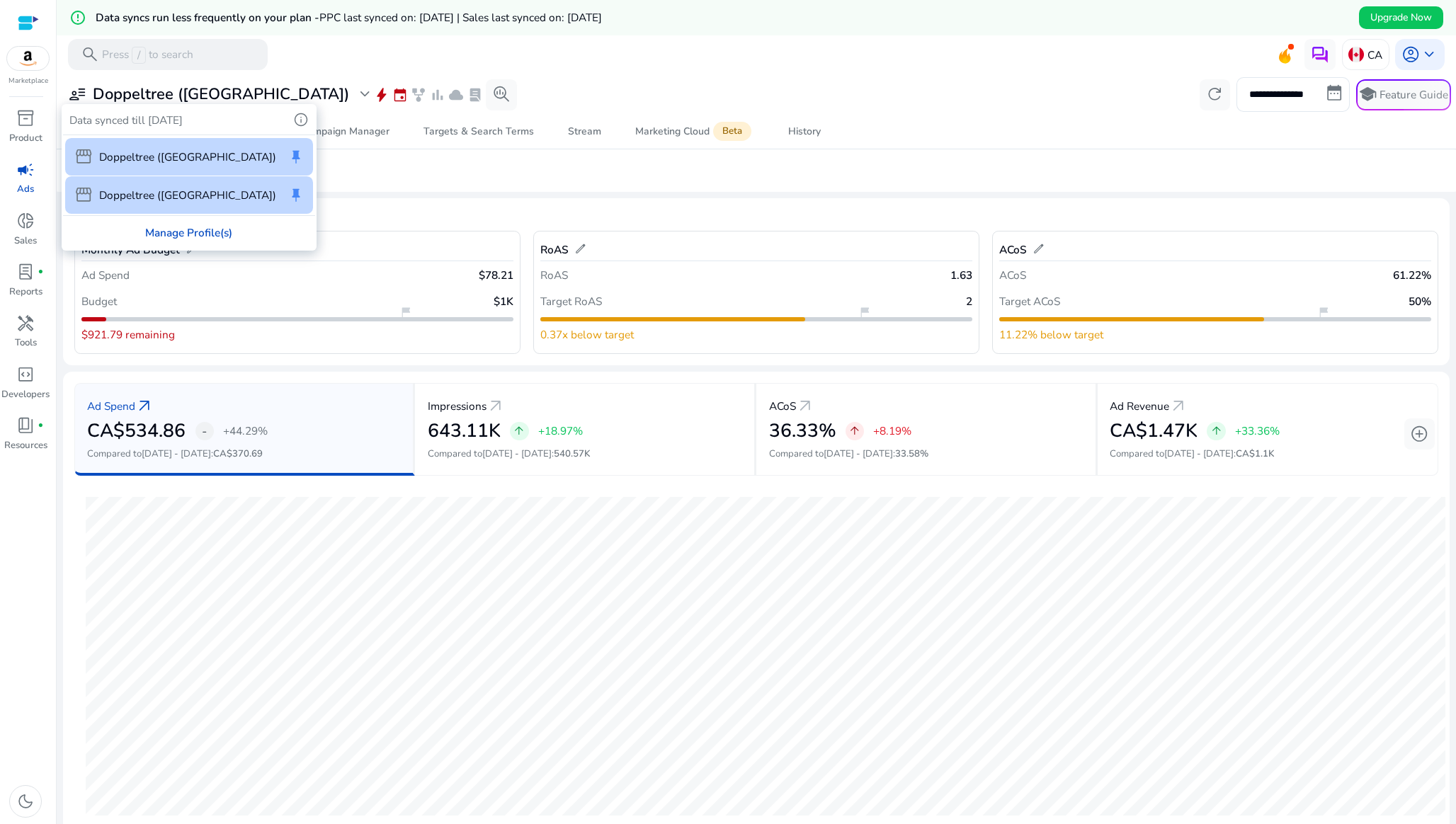
click at [150, 225] on div "Manage Profile(s)" at bounding box center [189, 232] width 251 height 34
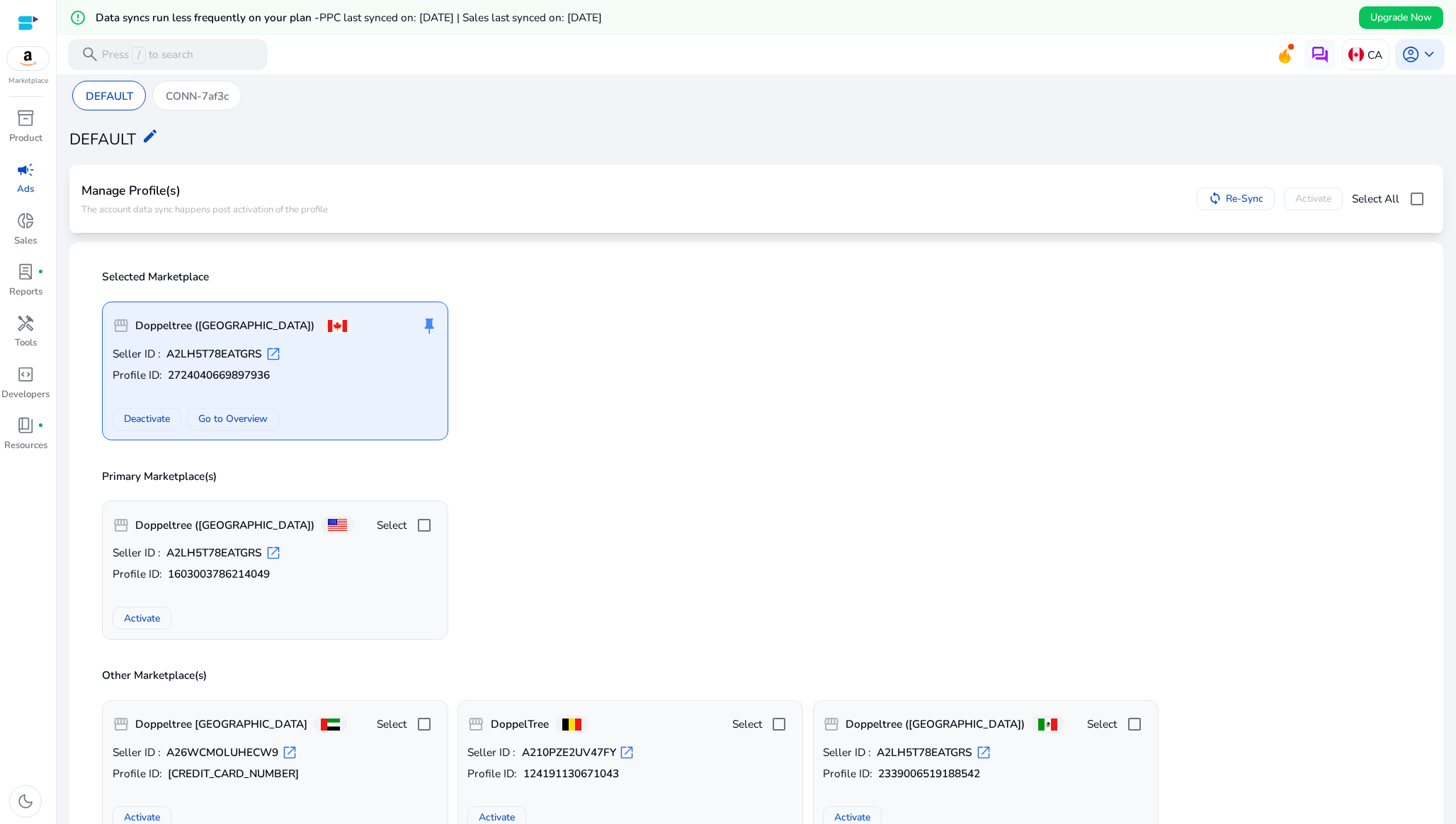
click at [648, 369] on div "storefront Doppeltree ([GEOGRAPHIC_DATA]) push_pin Seller ID : A2LH5T78EATGRS o…" at bounding box center [756, 366] width 1327 height 151
click at [426, 330] on div "push_pin" at bounding box center [429, 326] width 19 height 28
click at [427, 324] on div "push_pin" at bounding box center [429, 326] width 19 height 28
